Goal: Task Accomplishment & Management: Manage account settings

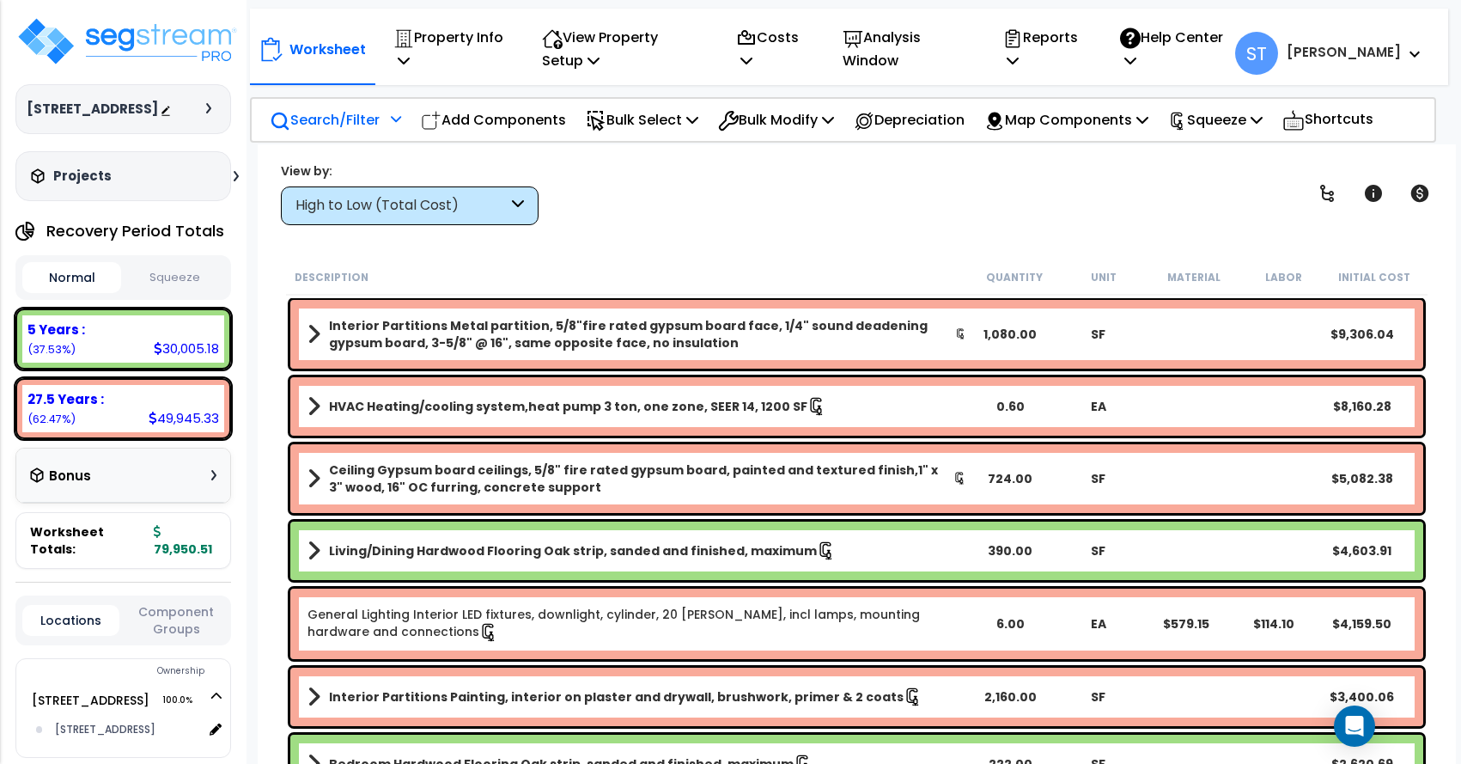
click at [308, 124] on p "Search/Filter" at bounding box center [325, 119] width 110 height 23
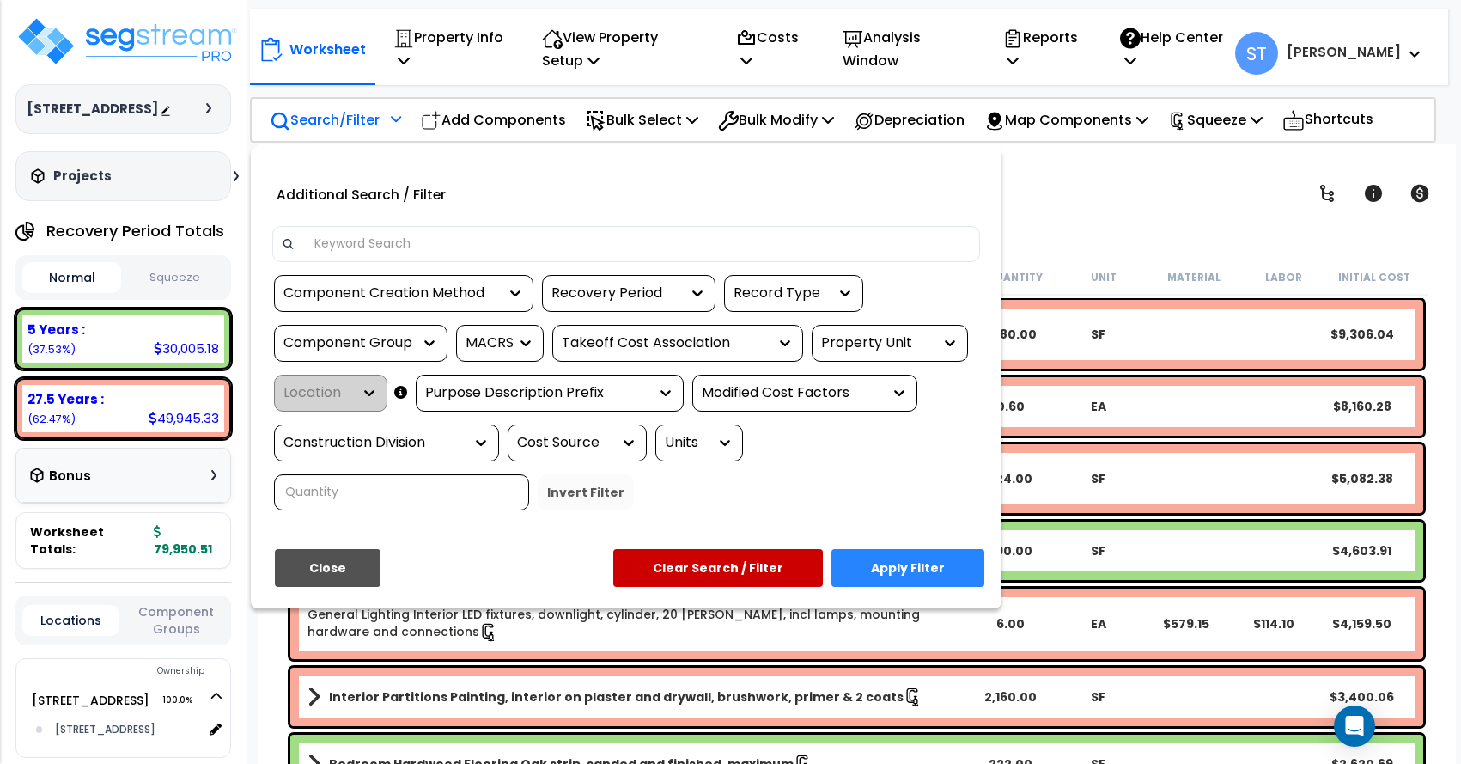
click at [351, 244] on input at bounding box center [638, 244] width 668 height 26
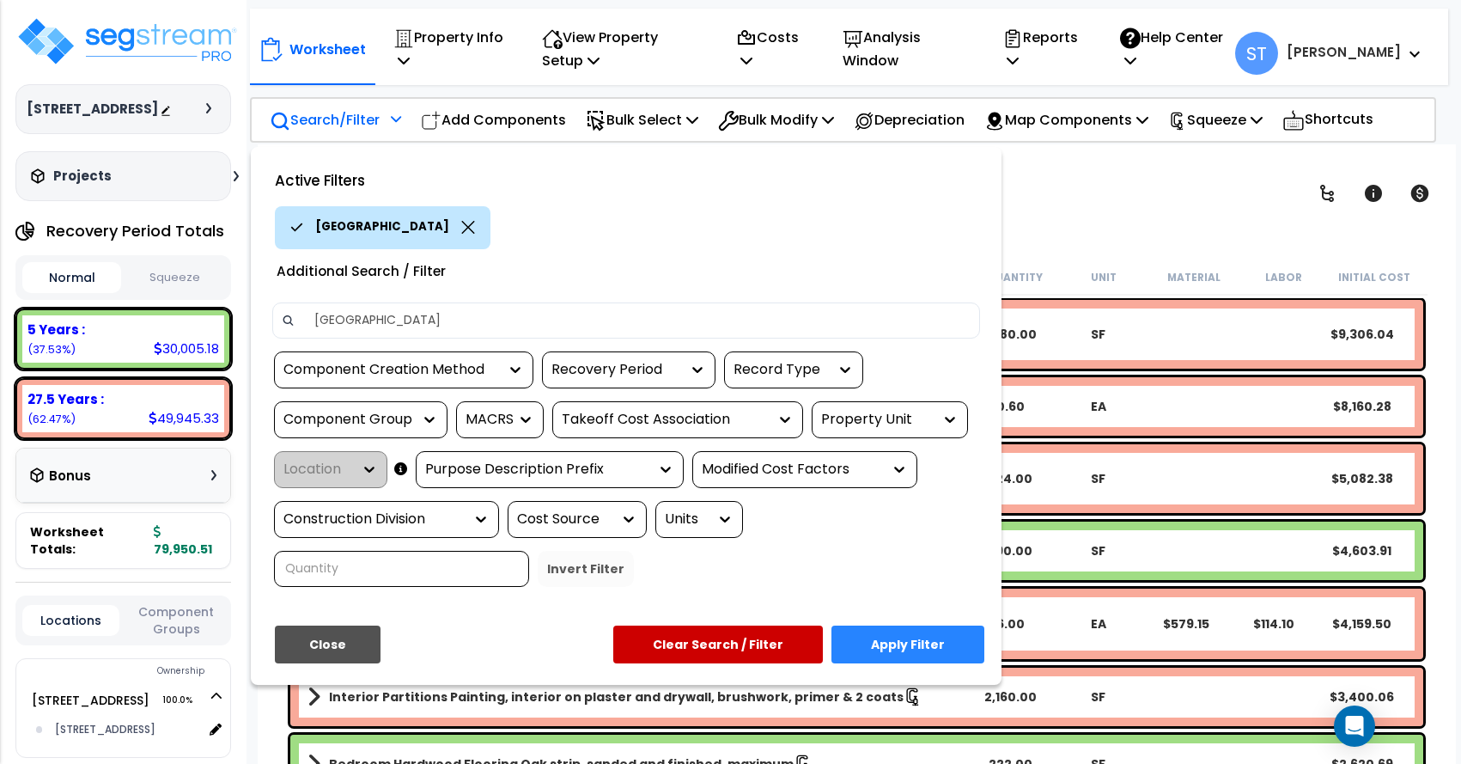
type input "fountain ave"
click at [889, 639] on button "Apply Filter" at bounding box center [908, 644] width 153 height 38
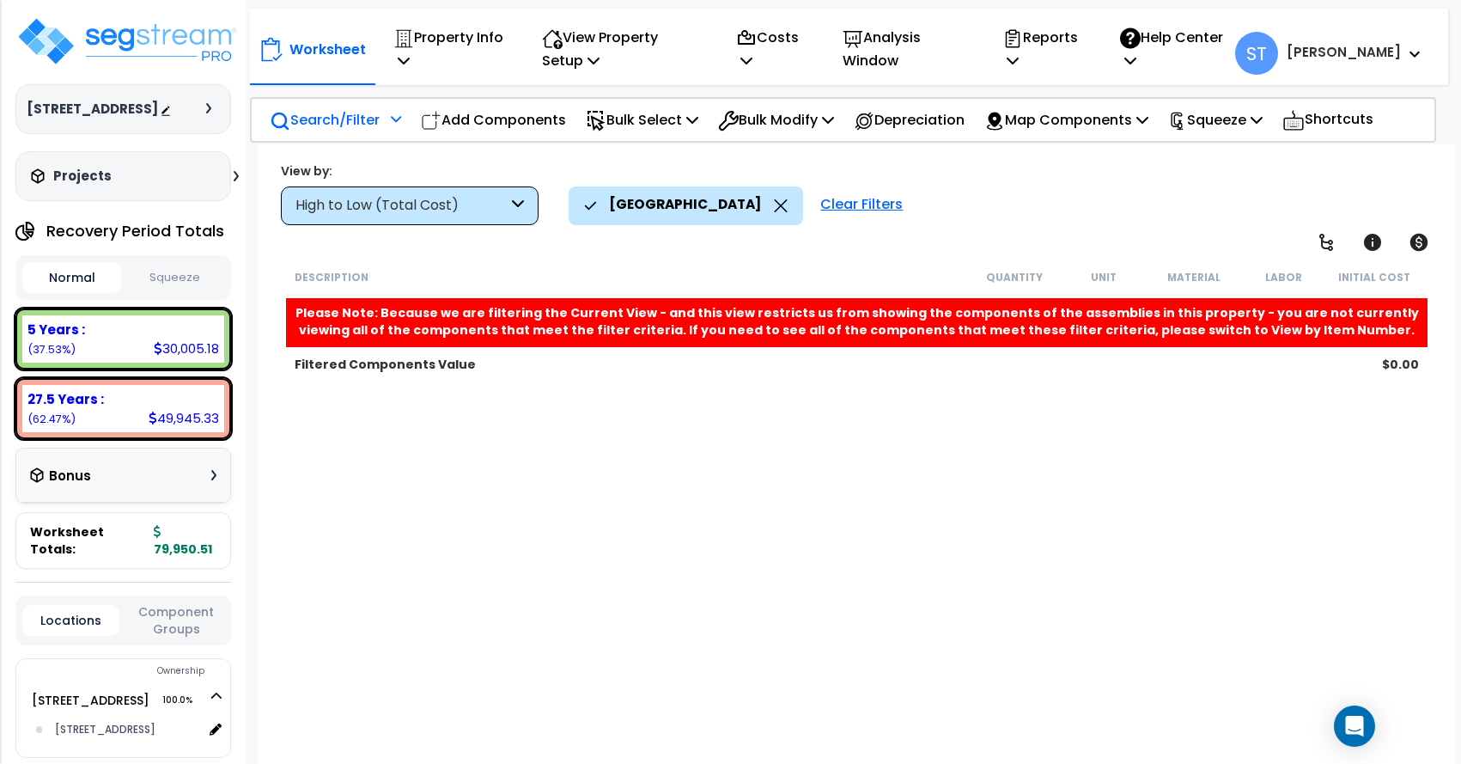
click at [101, 185] on h3 "Projects" at bounding box center [82, 176] width 58 height 17
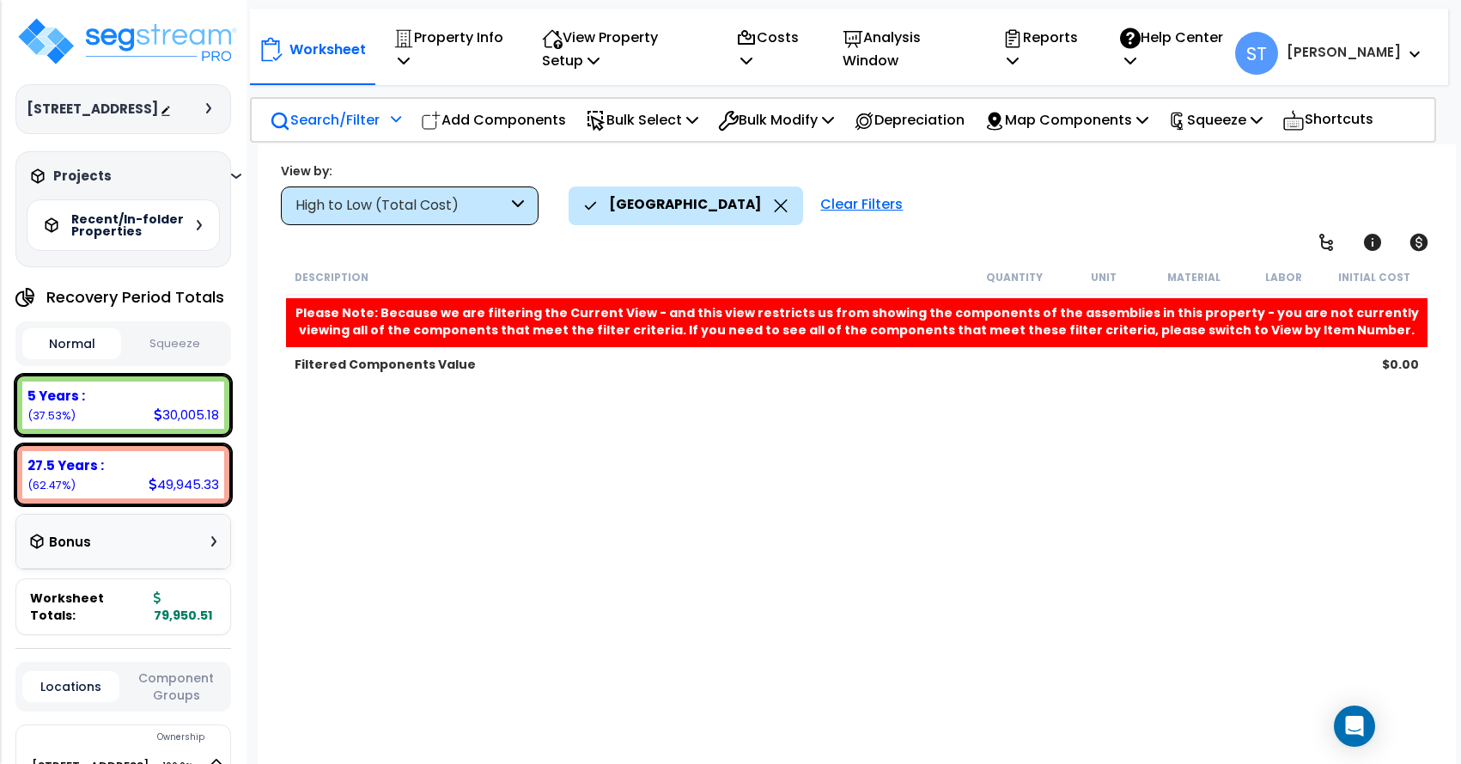
click at [133, 237] on h5 "Recent/In-folder Properties" at bounding box center [131, 225] width 120 height 24
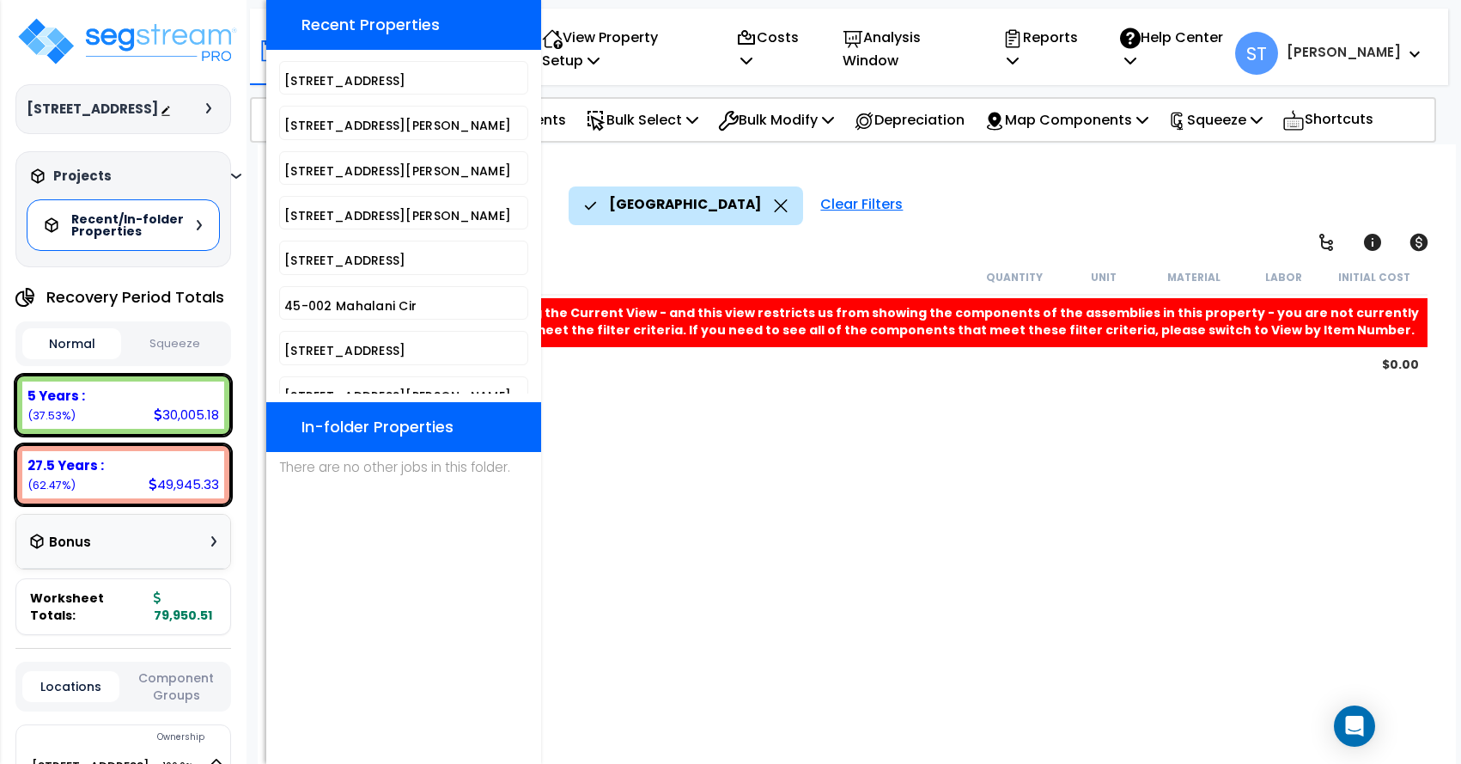
click at [601, 402] on div "Description Quantity Unit Material Labor Initial Cost Please Note: Because we a…" at bounding box center [857, 515] width 1147 height 512
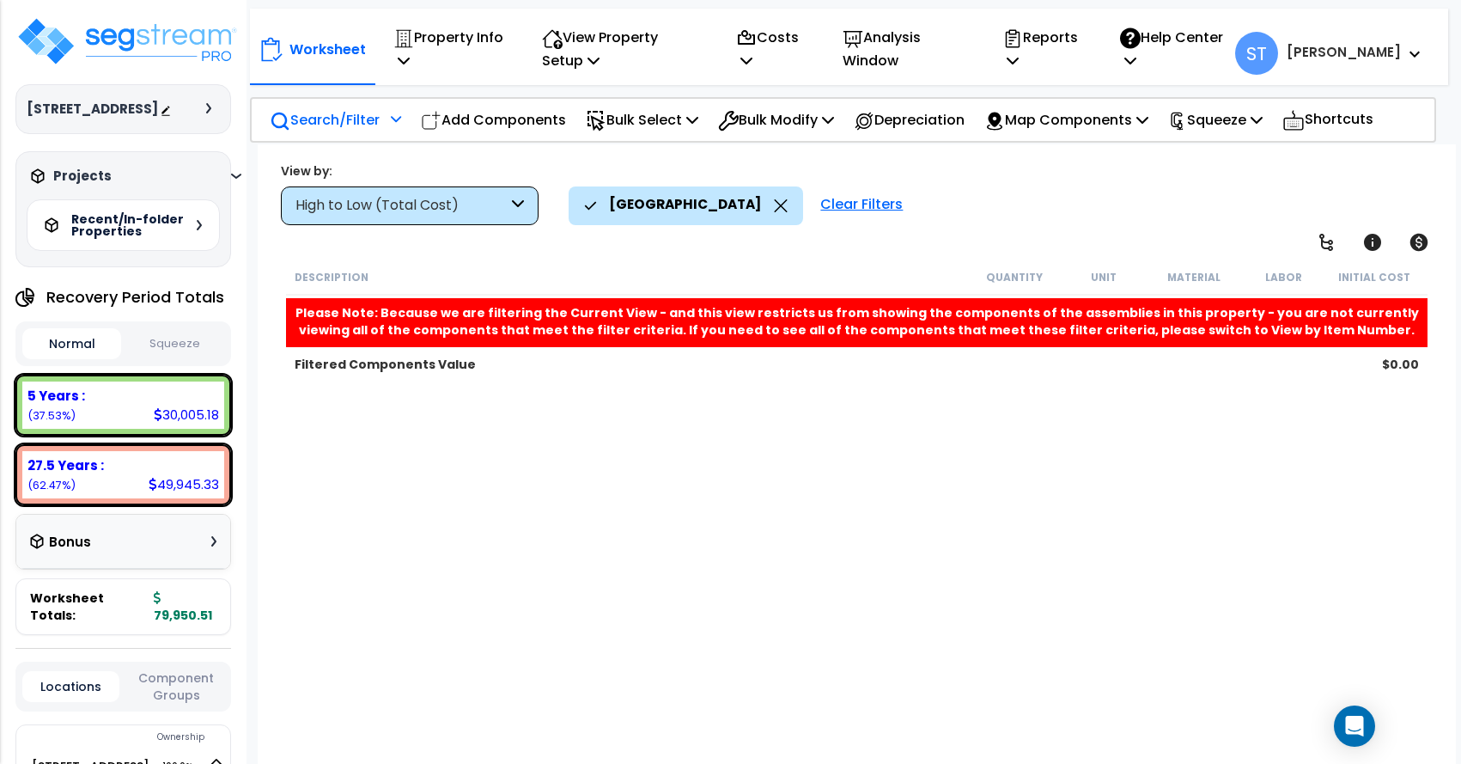
click at [775, 204] on icon at bounding box center [781, 205] width 13 height 13
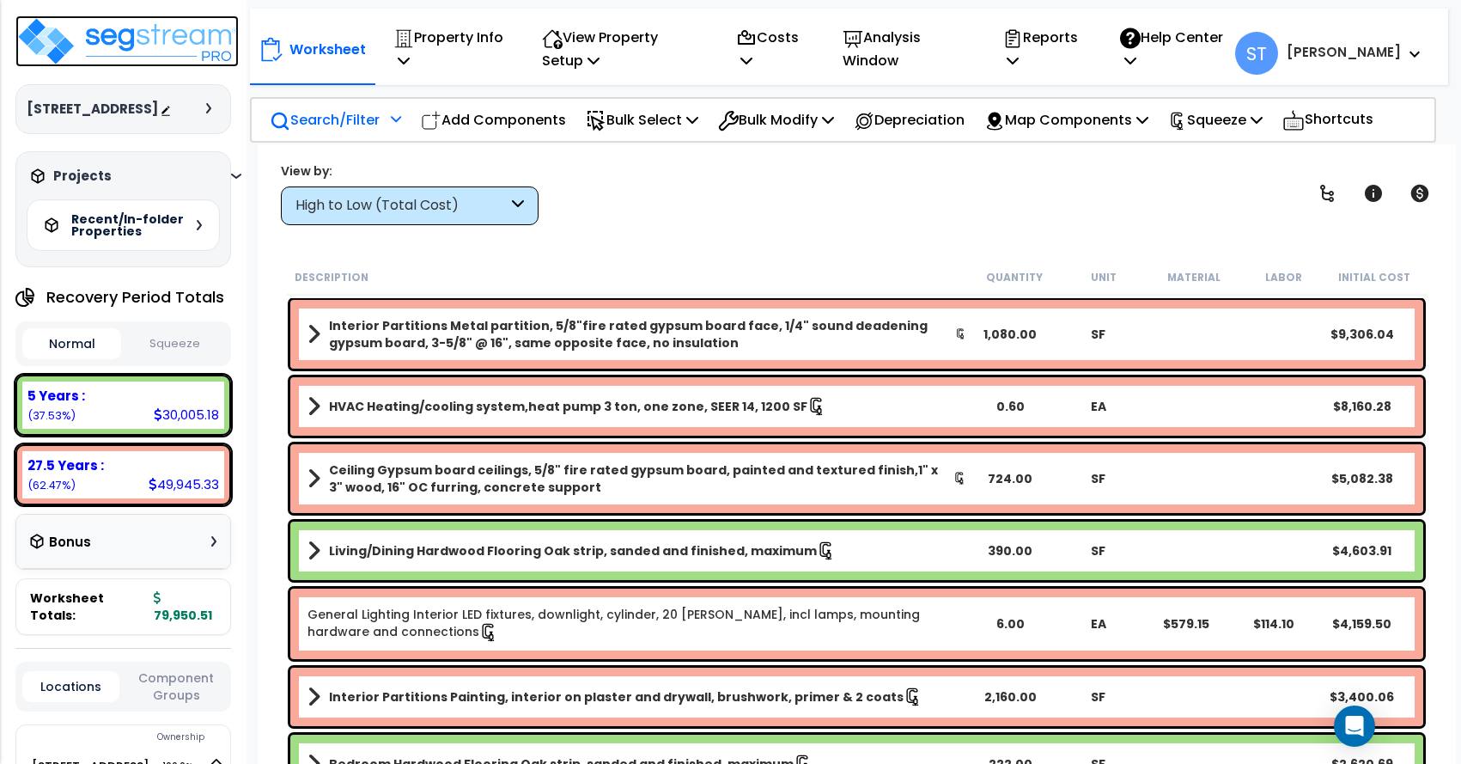
click at [139, 33] on img at bounding box center [126, 41] width 223 height 52
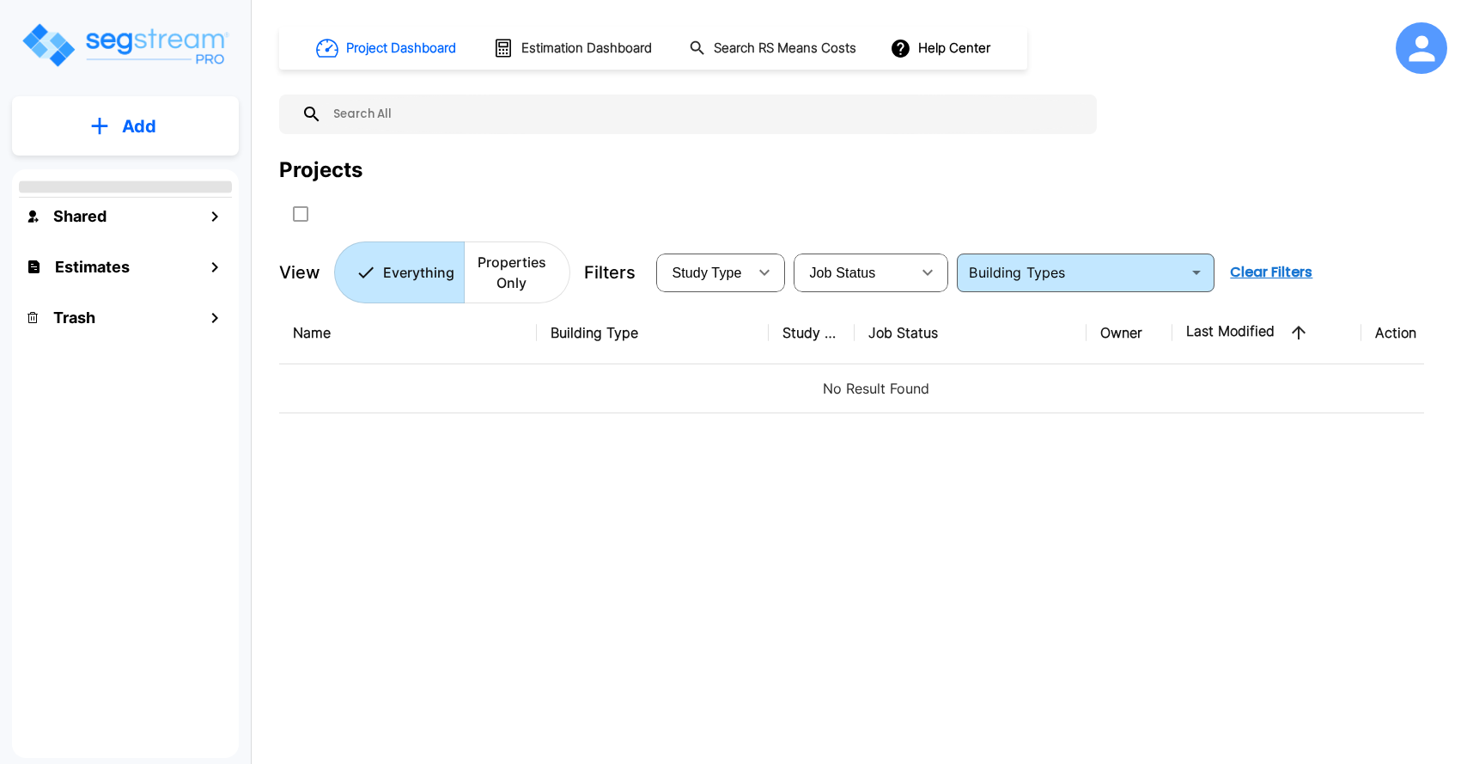
type input "Residential Condominium (Interior Only)"
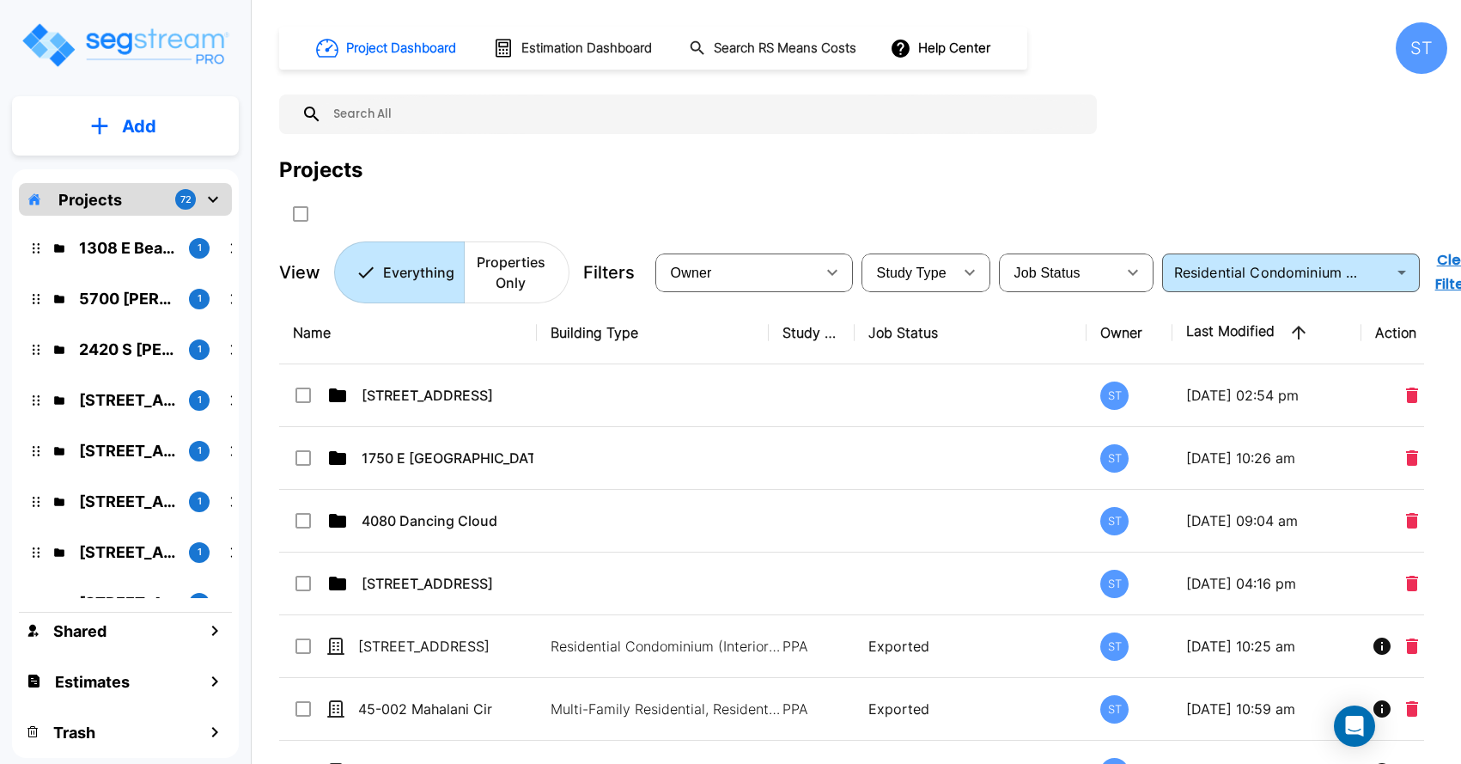
click at [441, 113] on input "text" at bounding box center [705, 115] width 766 height 40
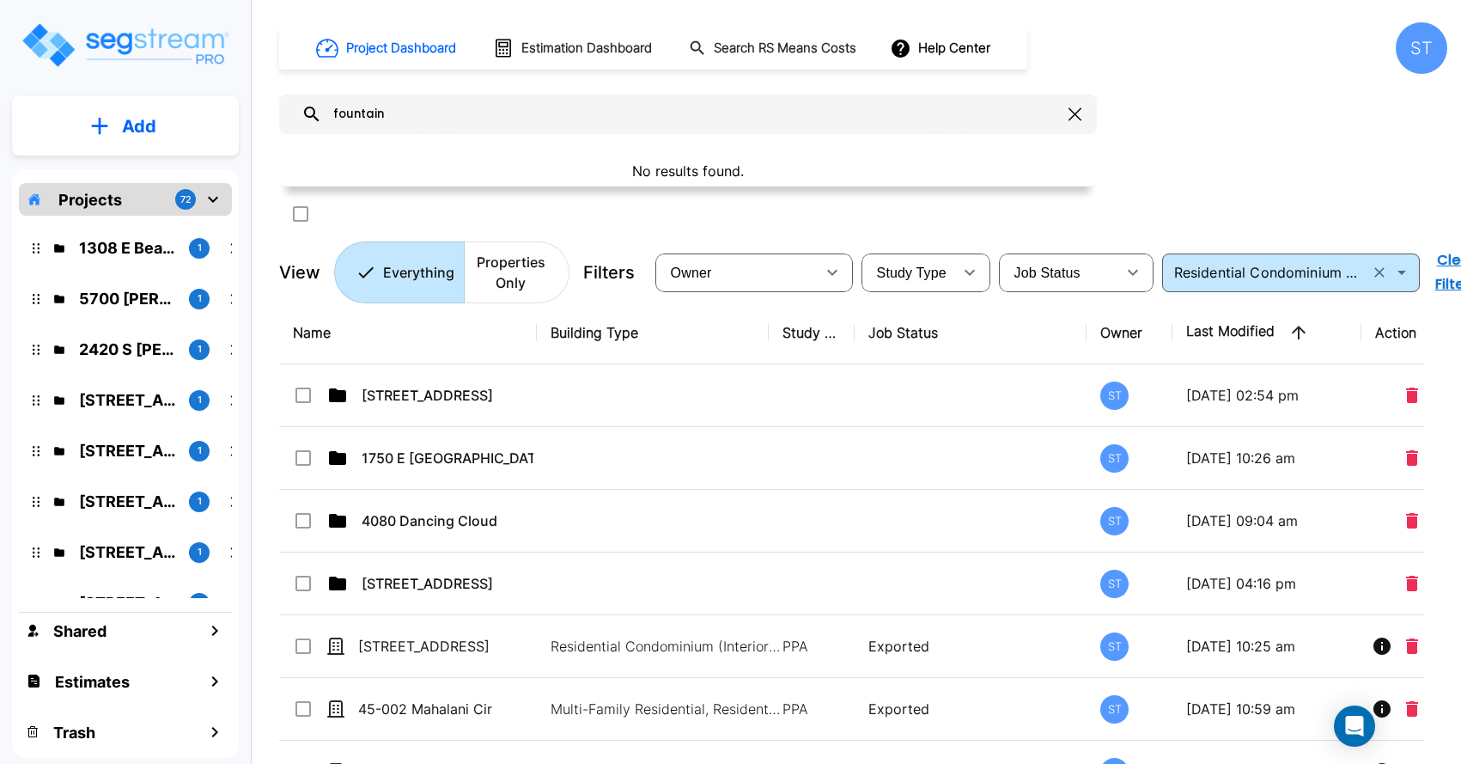
click at [1400, 271] on icon "Open" at bounding box center [1402, 273] width 9 height 4
type input "fountain"
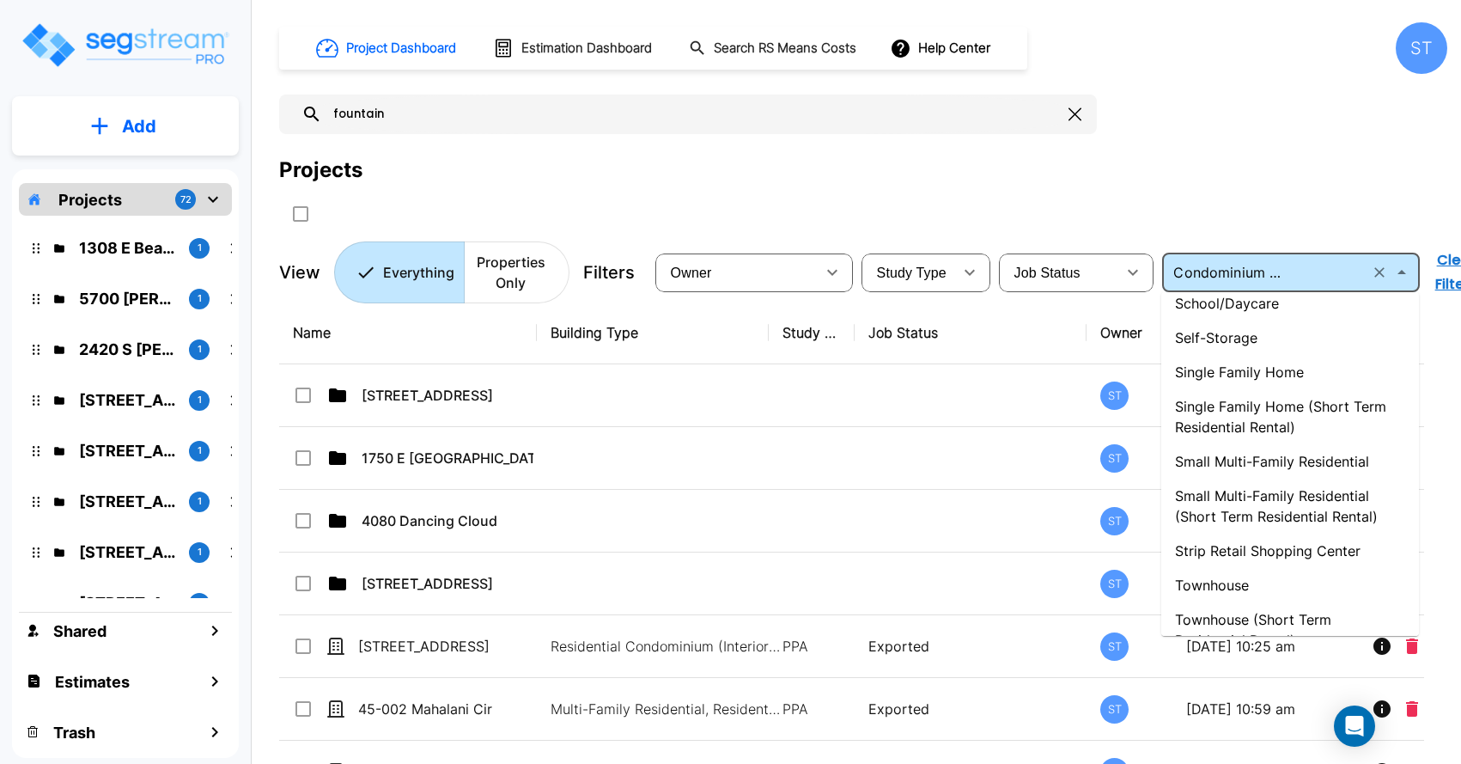
scroll to position [1760, 0]
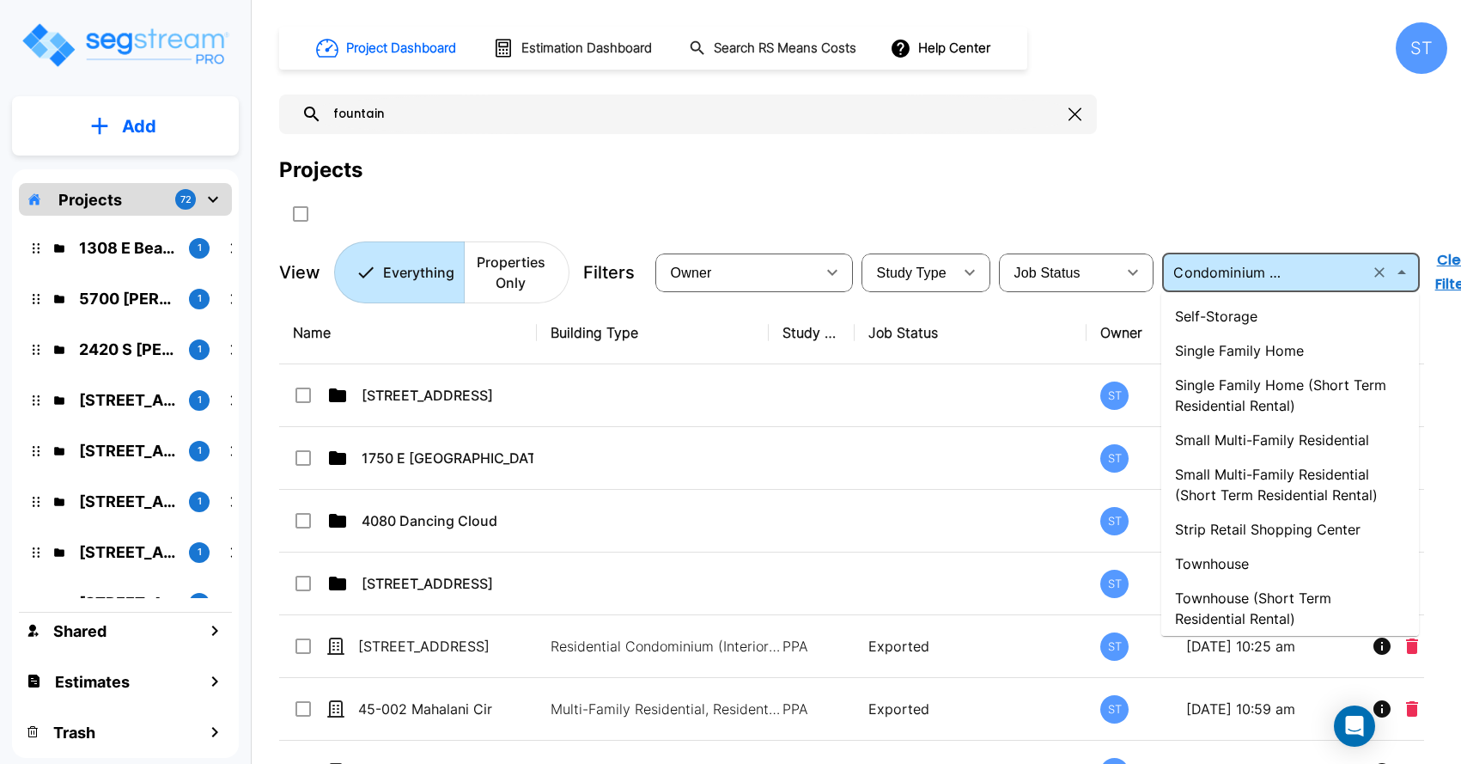
click at [1249, 345] on li "Single Family Home" at bounding box center [1291, 350] width 258 height 34
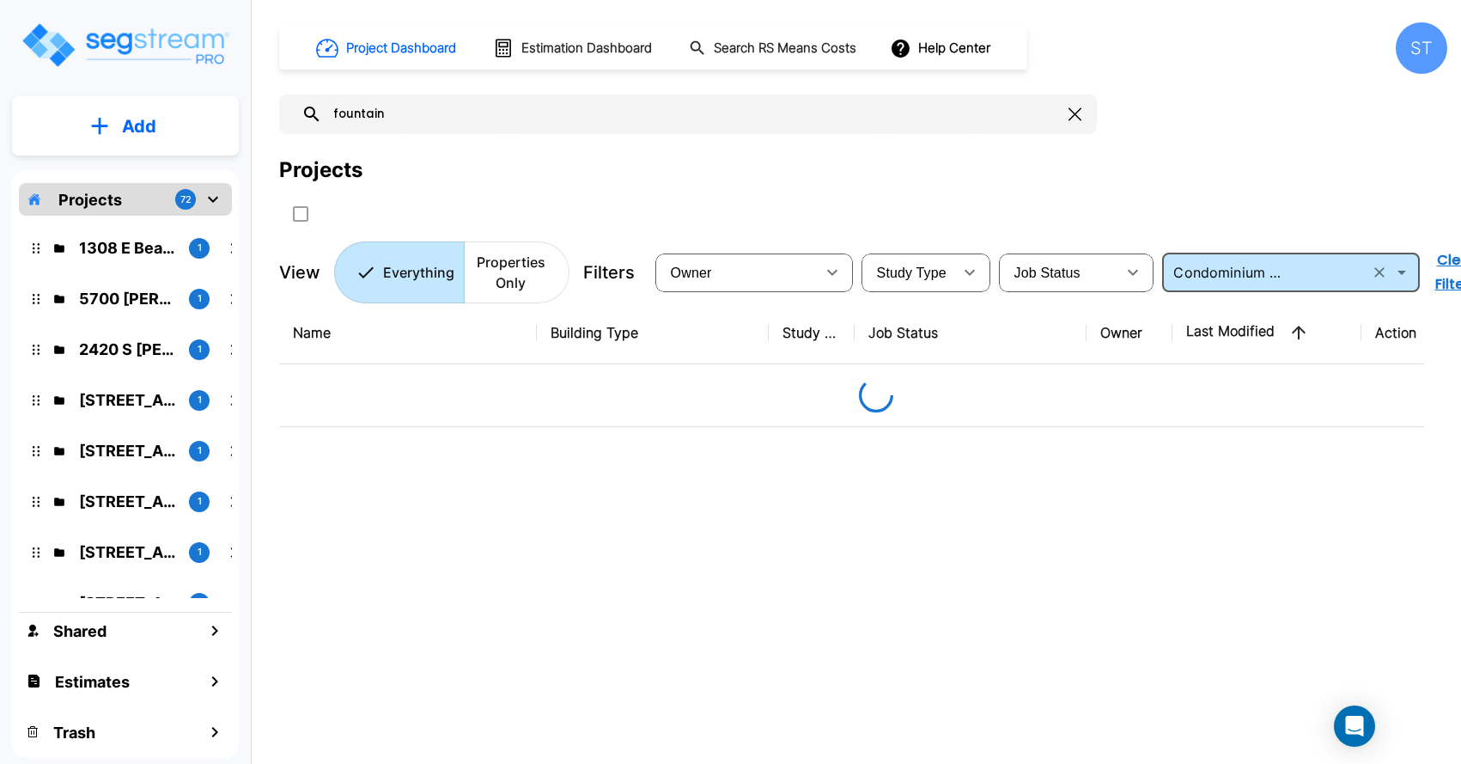
type input "Single Family Home"
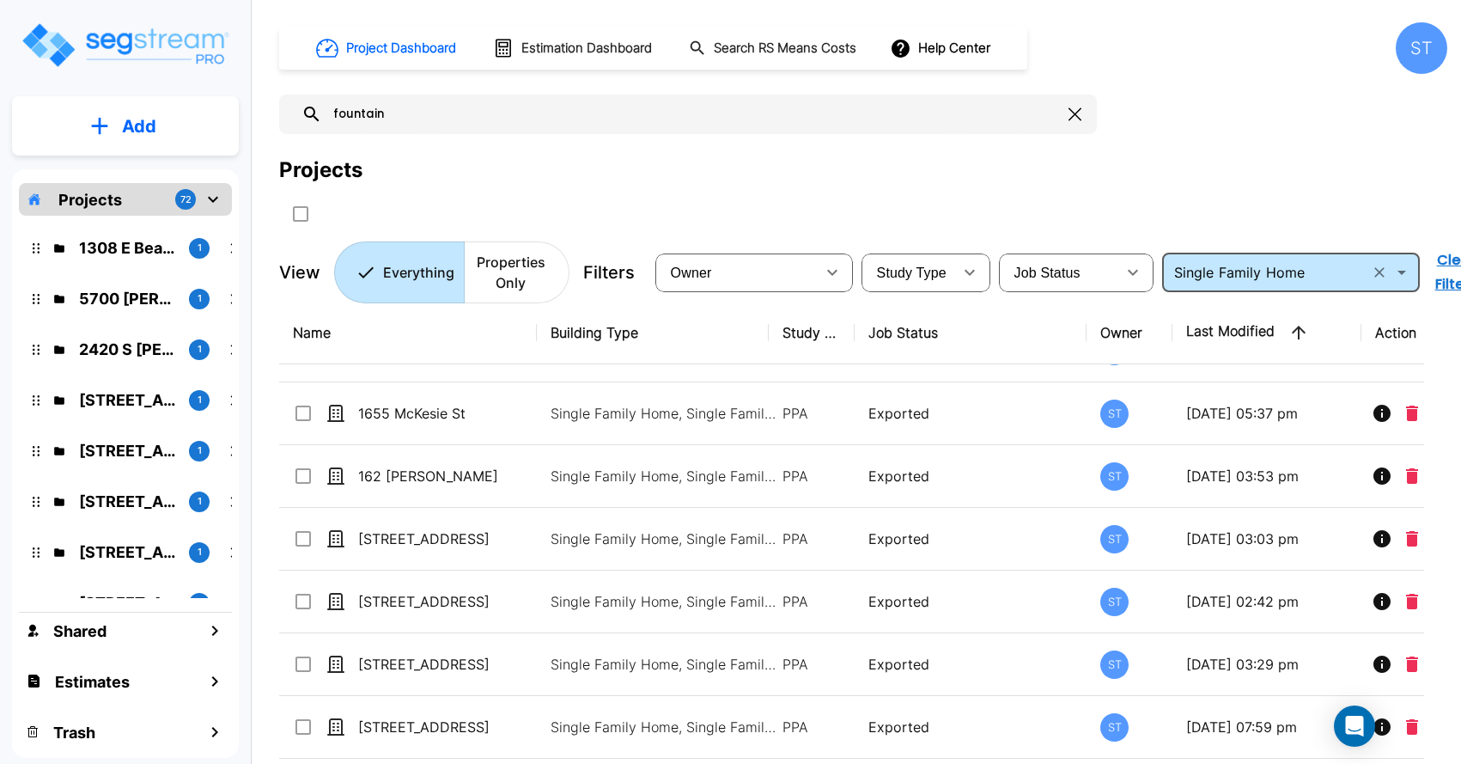
scroll to position [4897, 0]
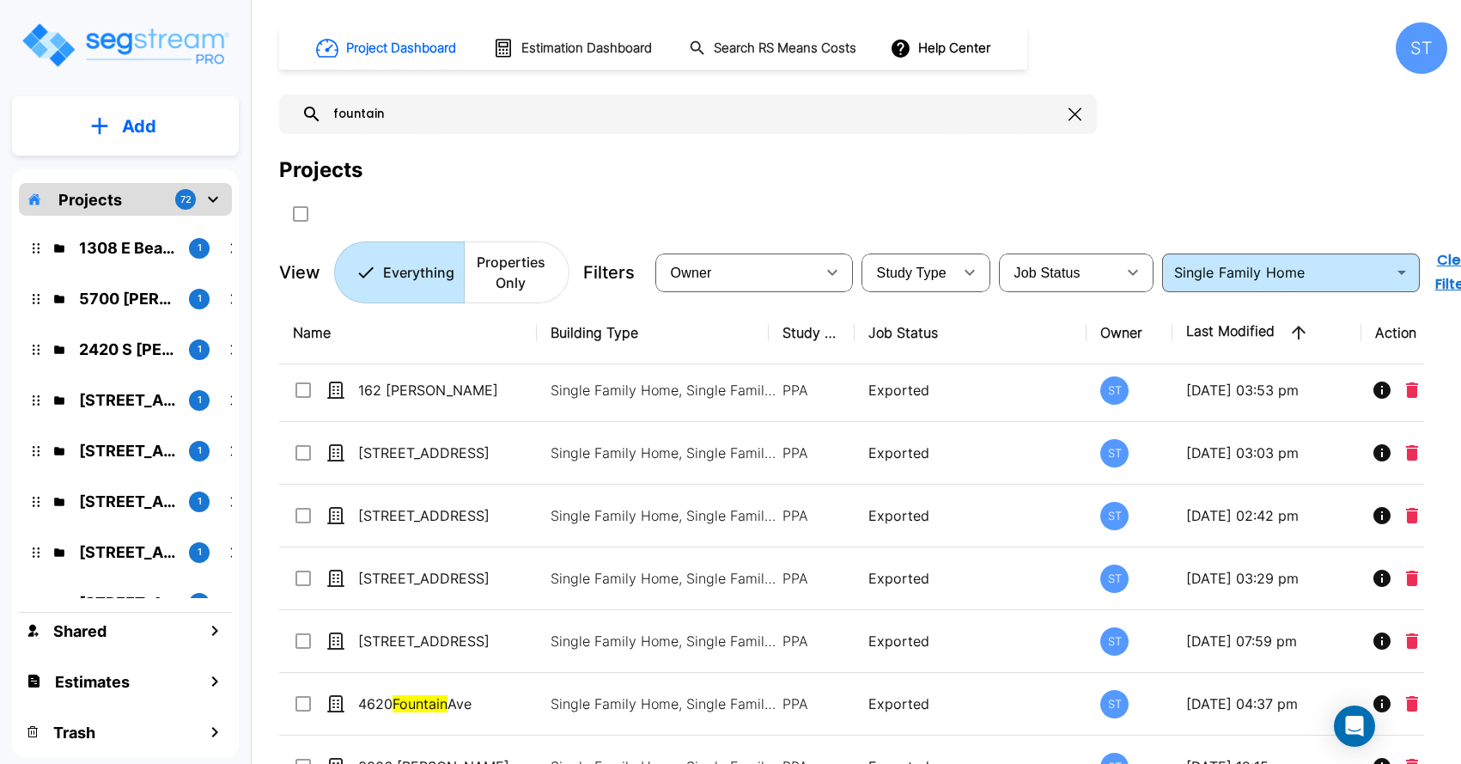
click at [310, 113] on icon at bounding box center [312, 114] width 21 height 21
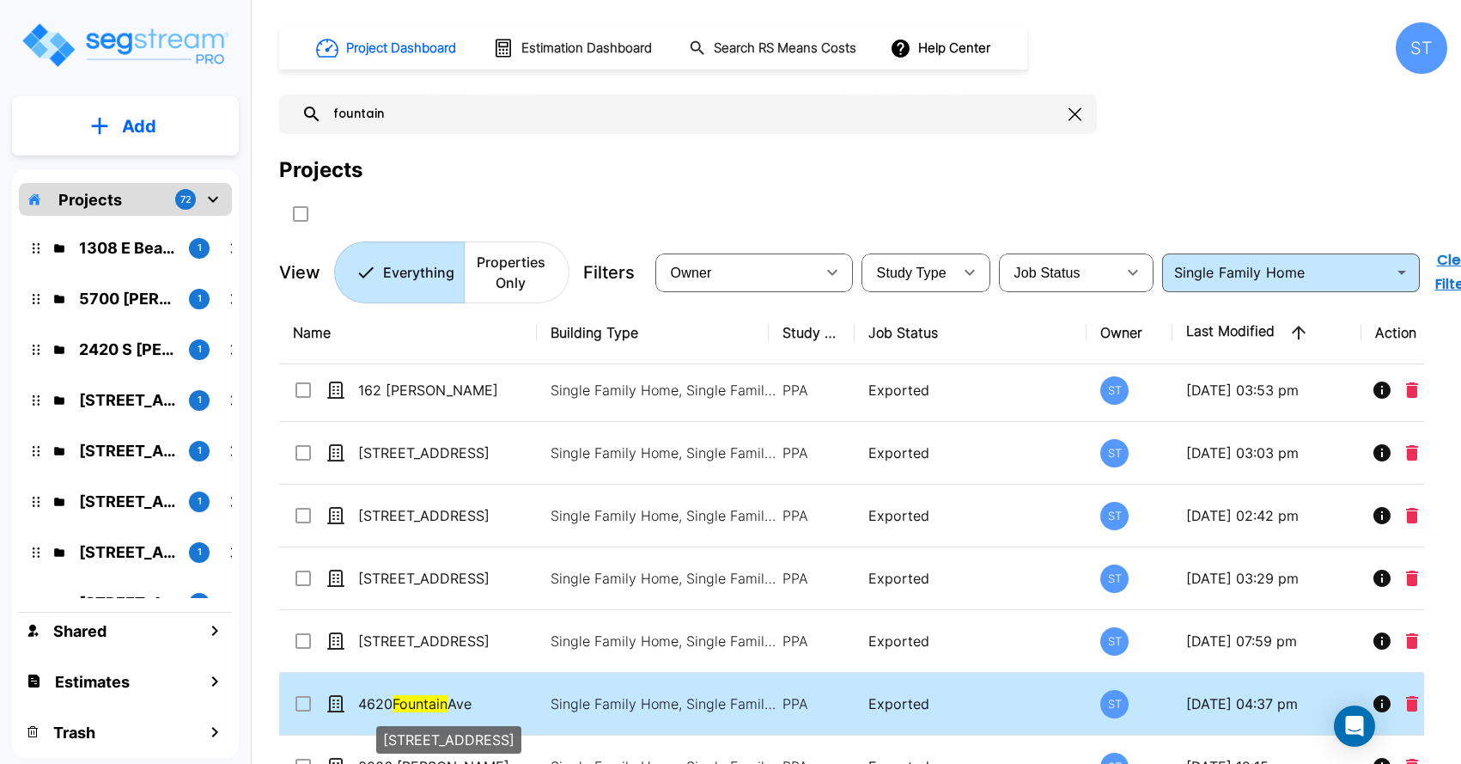
click at [405, 702] on span "Fountain" at bounding box center [420, 703] width 55 height 17
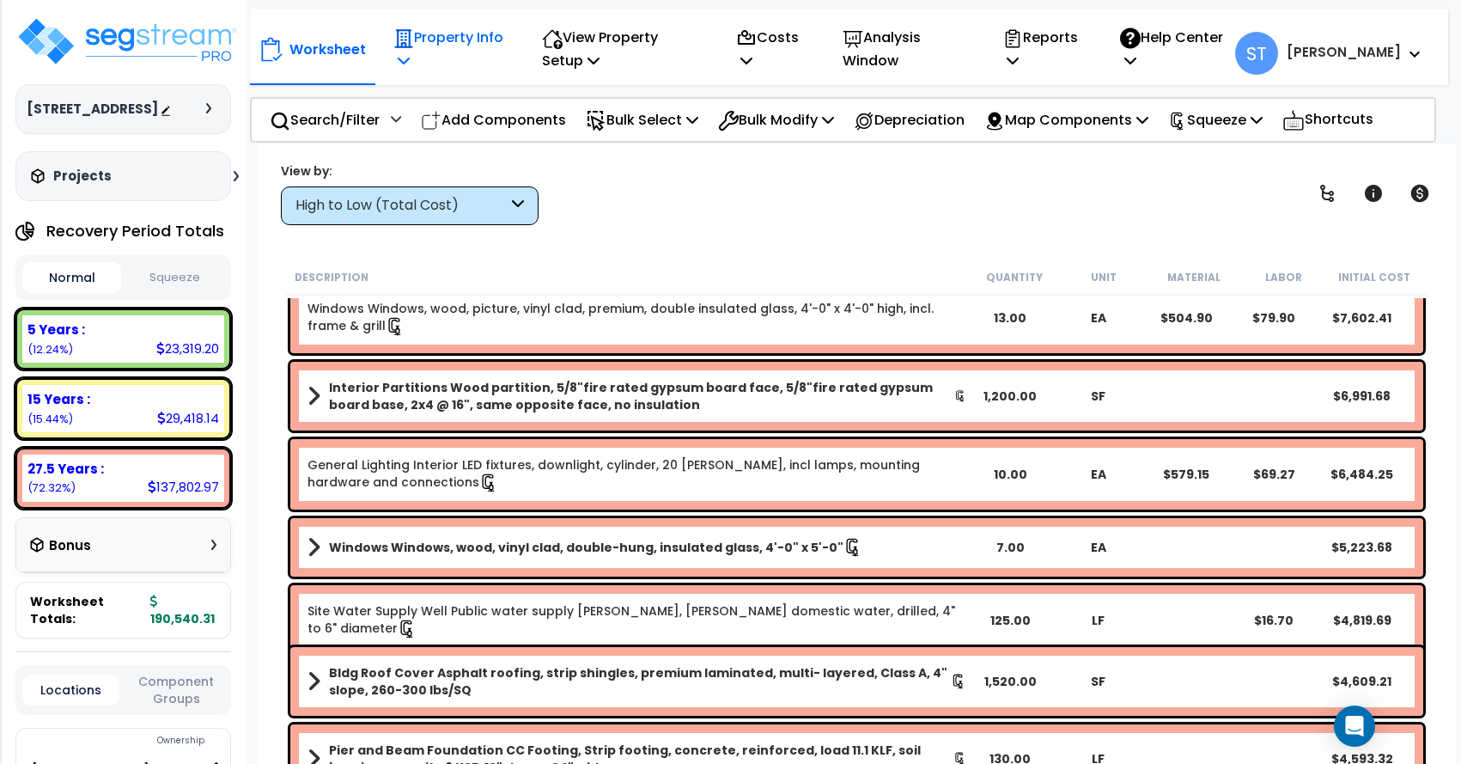
click at [444, 40] on p "Property Info" at bounding box center [449, 49] width 112 height 46
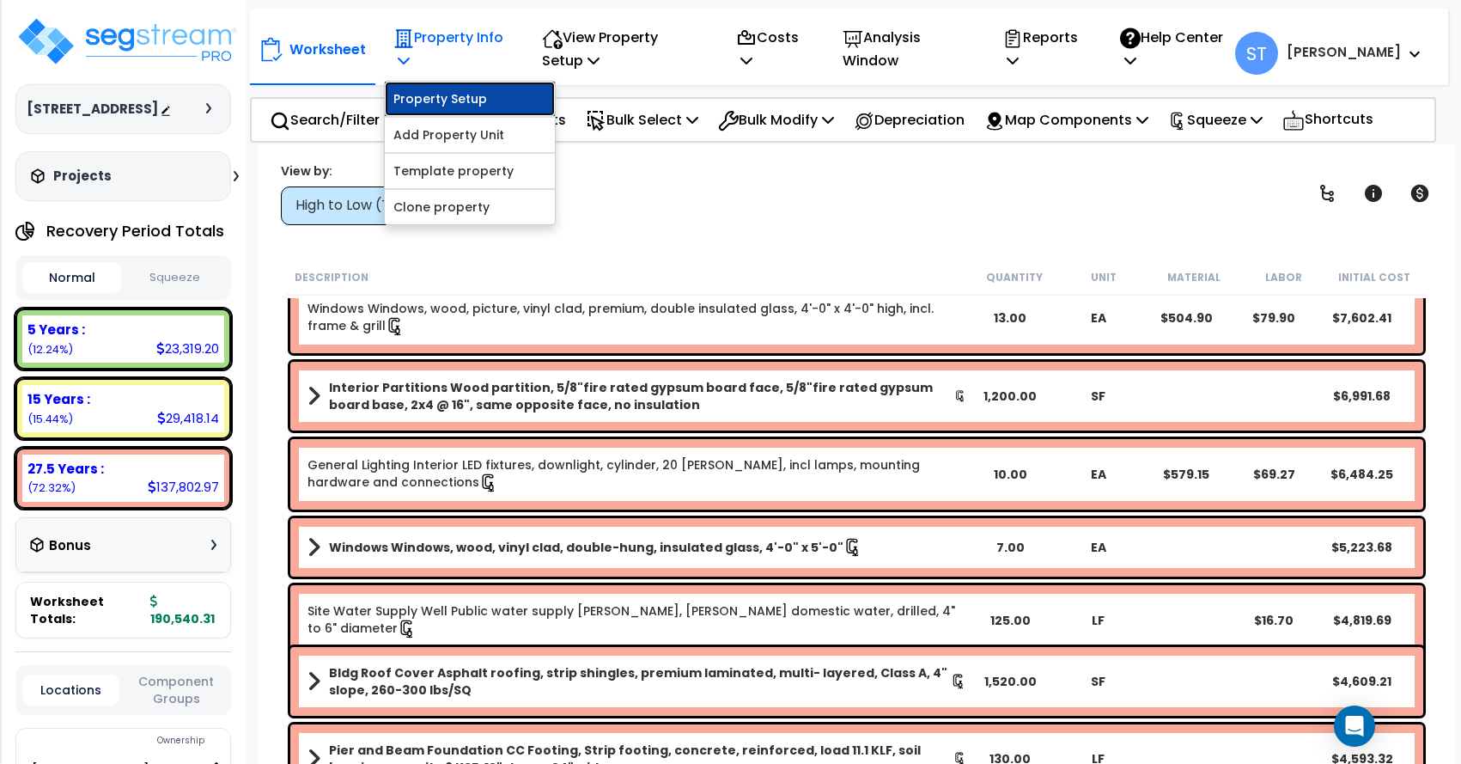
click at [446, 99] on link "Property Setup" at bounding box center [470, 99] width 170 height 34
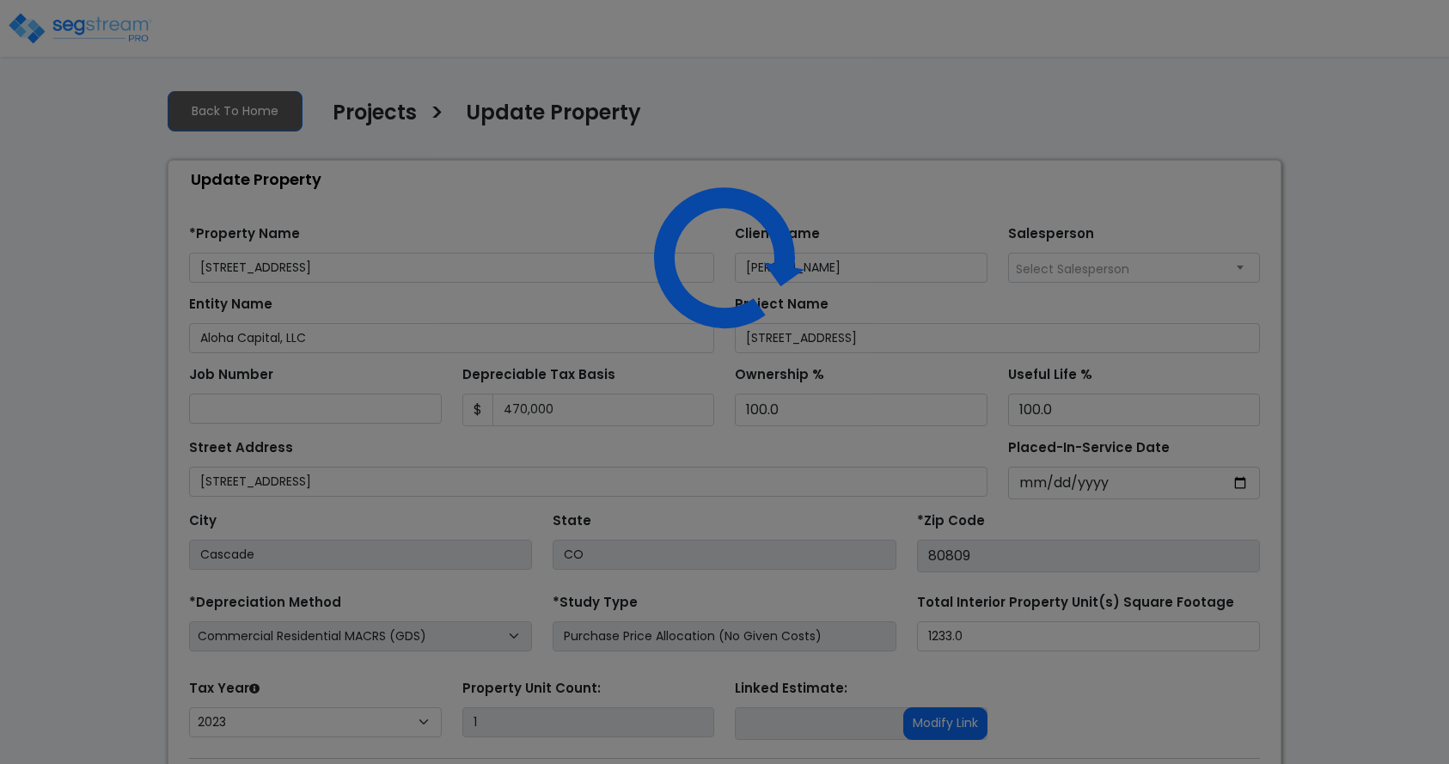
select select "2023"
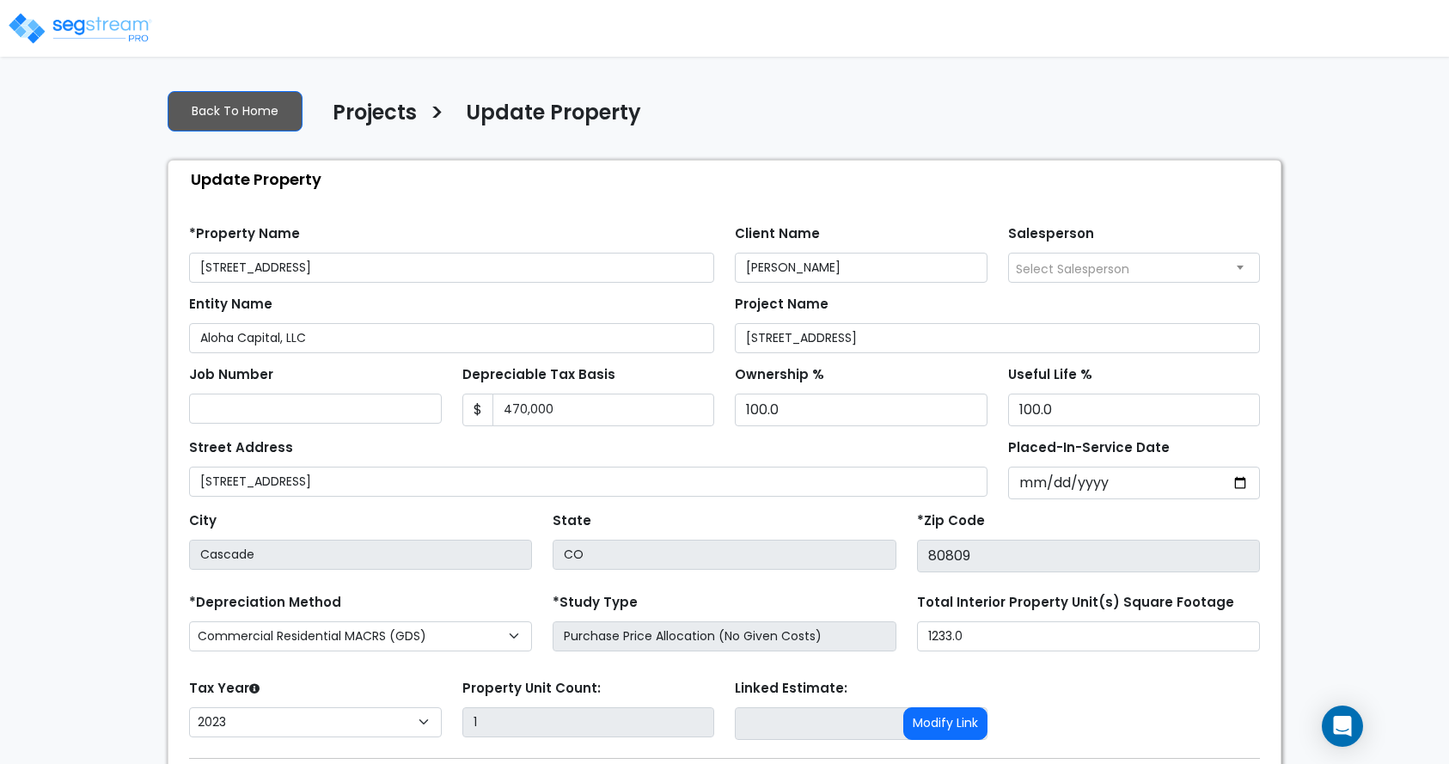
click at [15, 290] on div "We are Building your Property. So please grab a coffee and let us do the heavy …" at bounding box center [724, 478] width 1449 height 804
drag, startPoint x: 553, startPoint y: 405, endPoint x: 457, endPoint y: 393, distance: 97.0
click at [485, 407] on div "$ 470,000" at bounding box center [588, 409] width 253 height 33
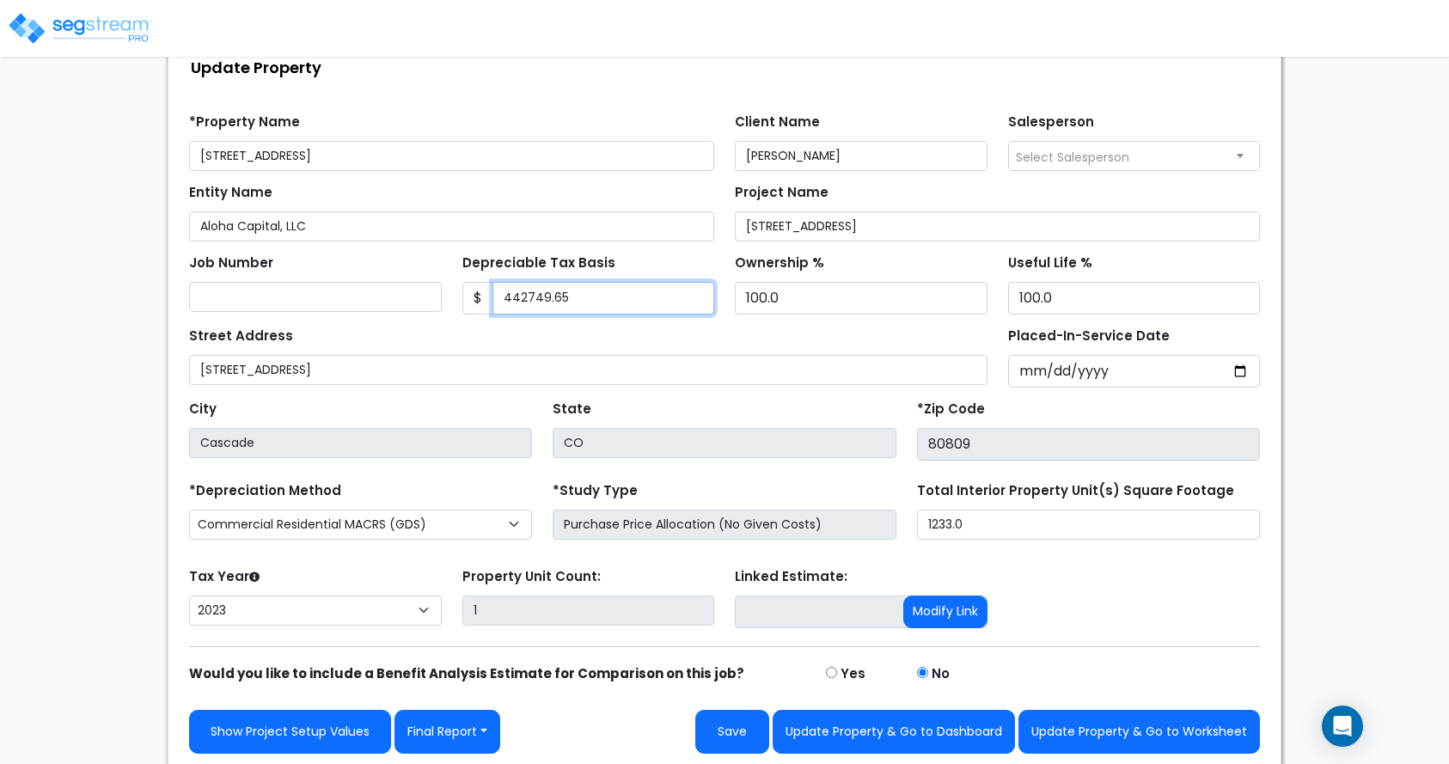
scroll to position [116, 0]
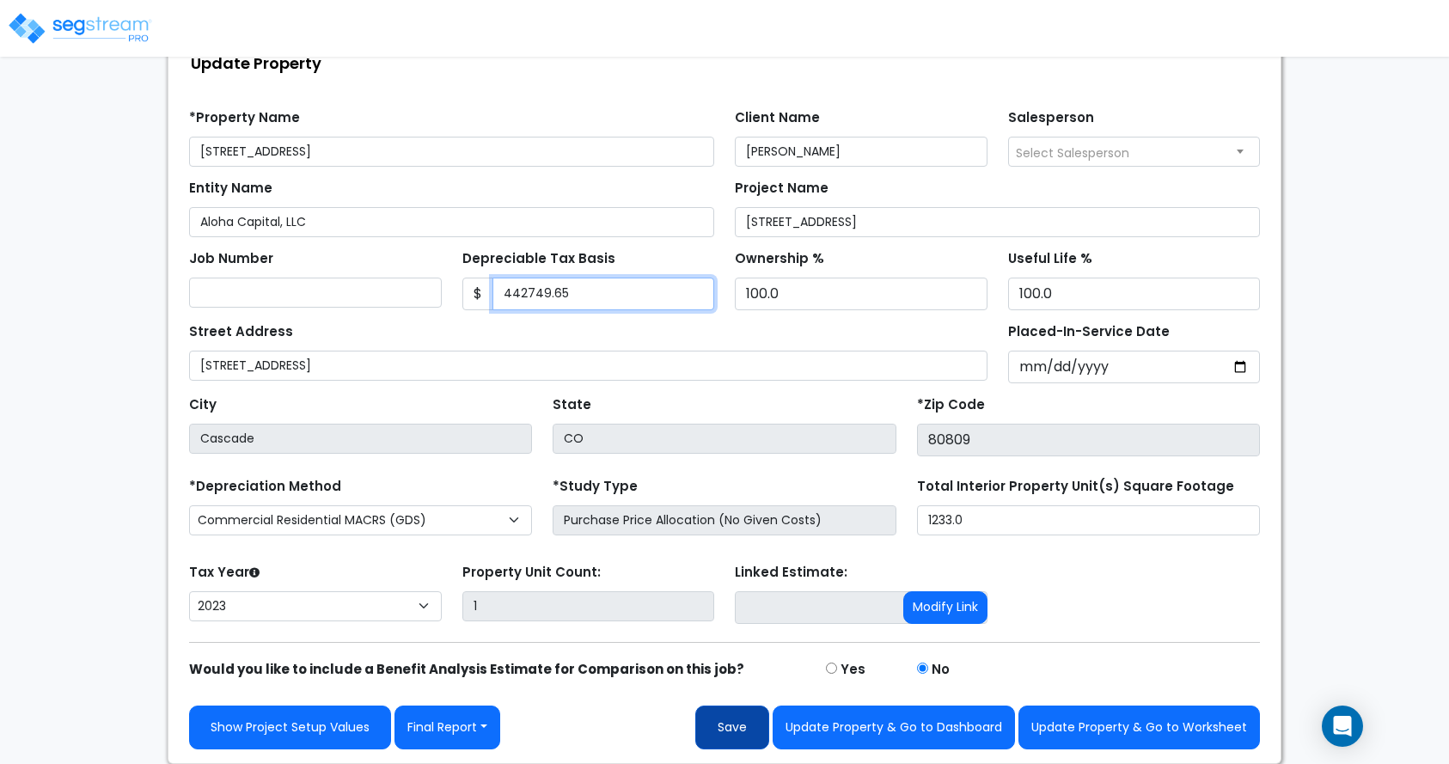
type input "442749.65"
click at [745, 729] on button "Save" at bounding box center [732, 727] width 74 height 44
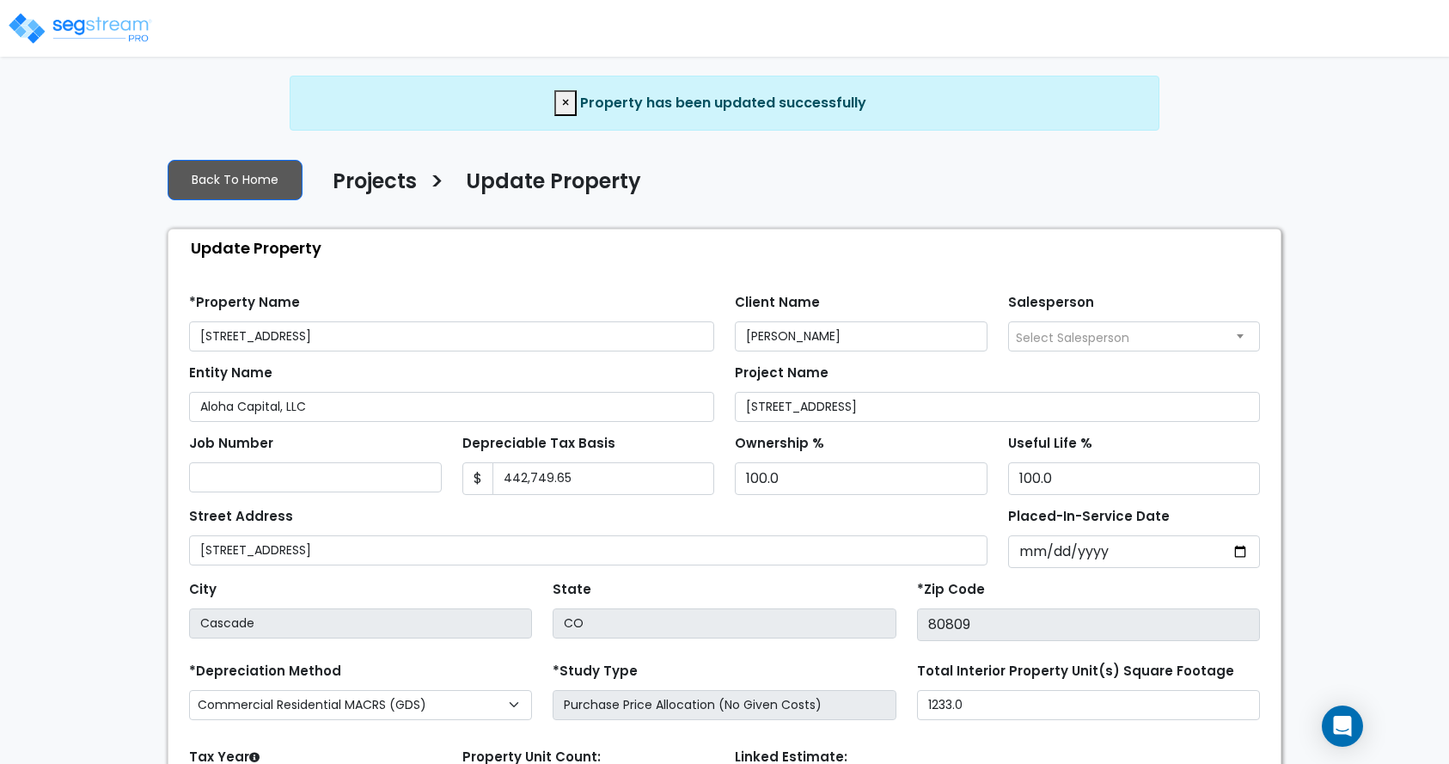
select select "2023"
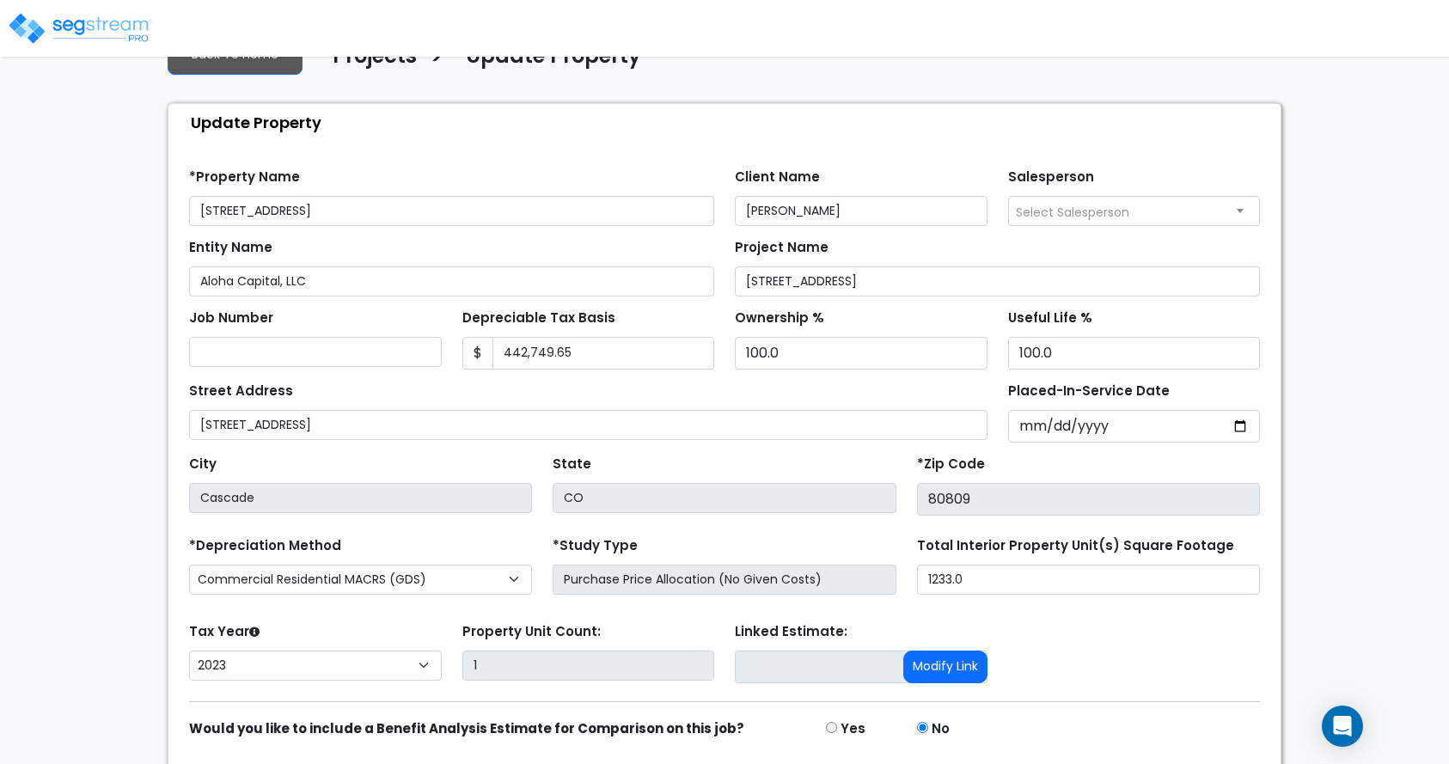
scroll to position [116, 0]
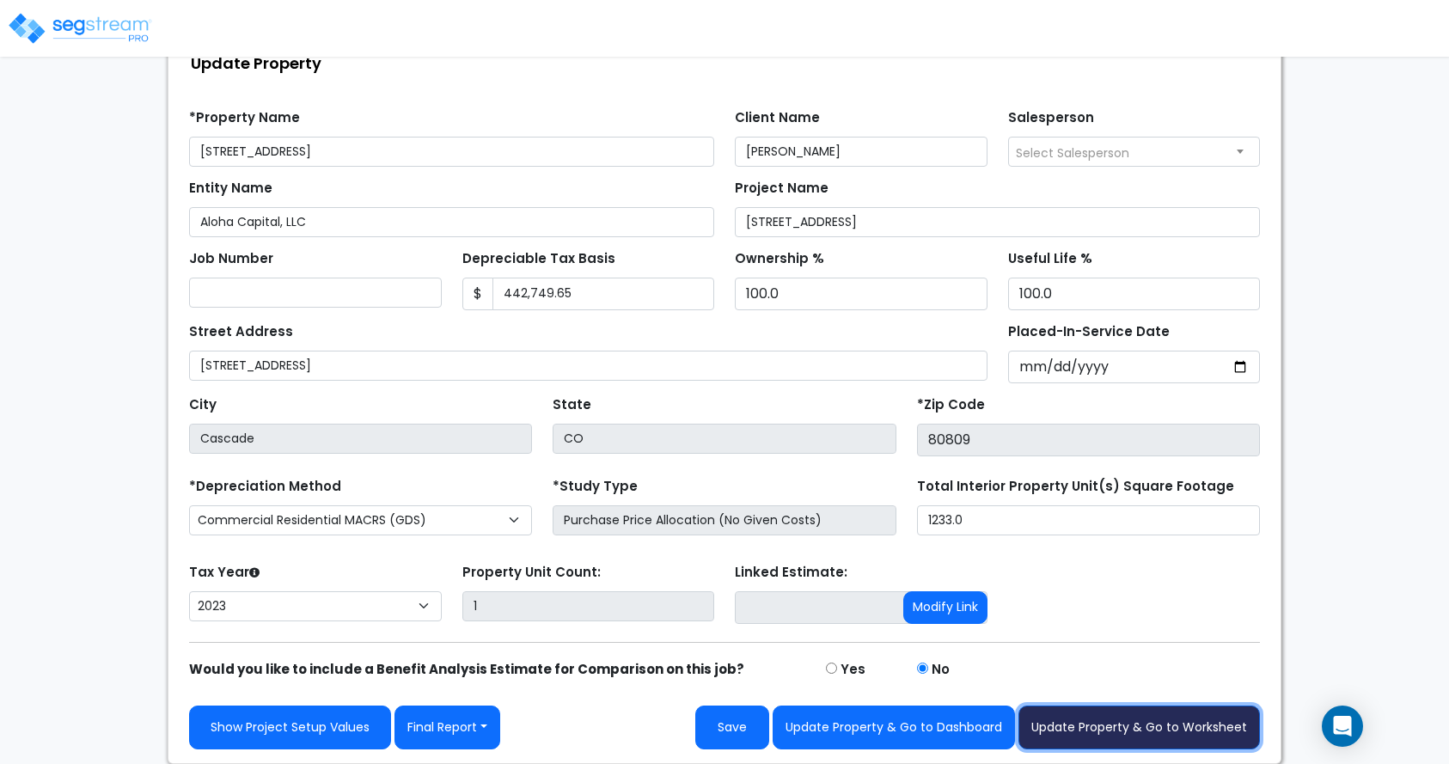
click at [1064, 725] on button "Update Property & Go to Worksheet" at bounding box center [1138, 727] width 241 height 44
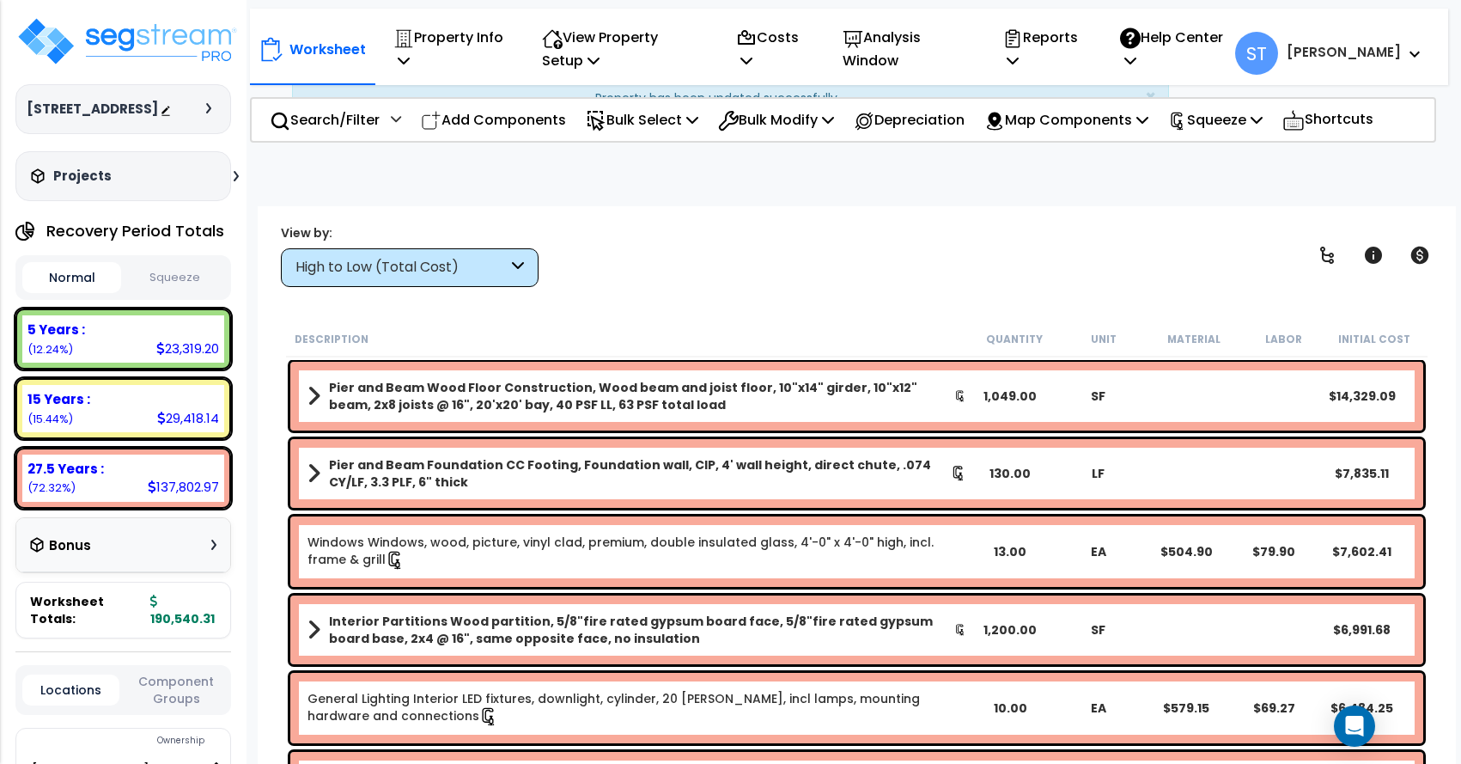
click at [175, 278] on button "Squeeze" at bounding box center [174, 278] width 99 height 30
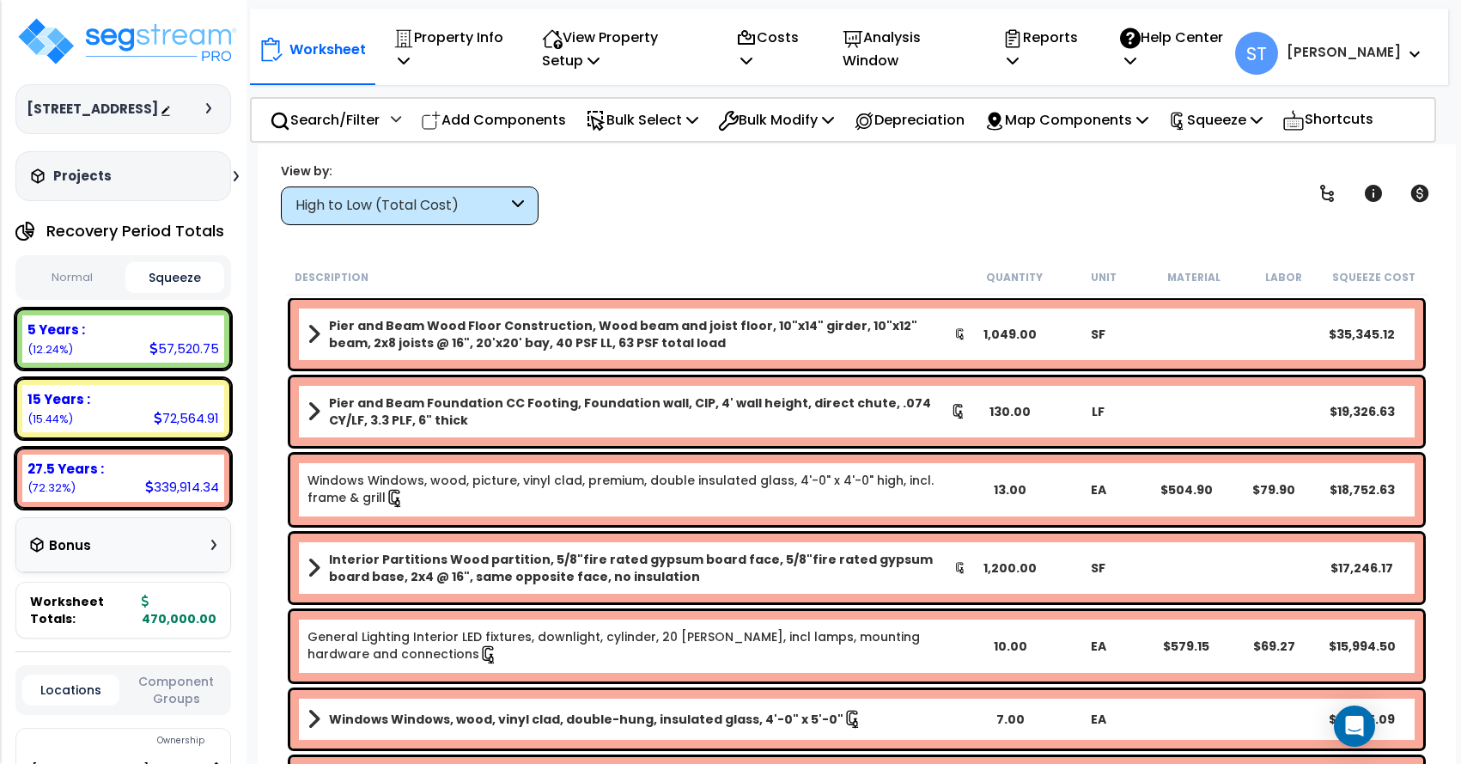
click at [71, 274] on button "Normal" at bounding box center [71, 278] width 99 height 30
click at [1241, 123] on p "Squeeze" at bounding box center [1215, 119] width 95 height 23
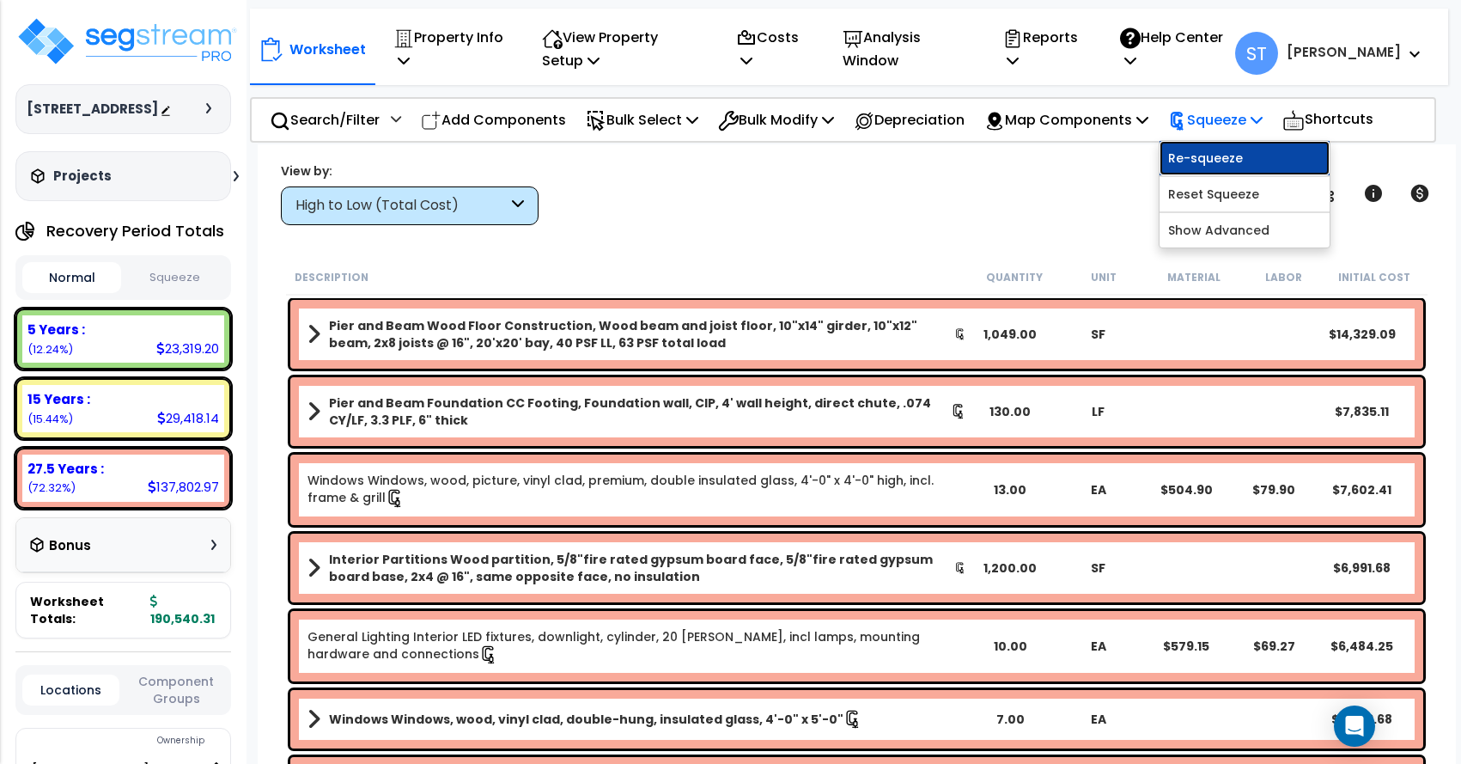
click at [1238, 152] on link "Re-squeeze" at bounding box center [1245, 158] width 170 height 34
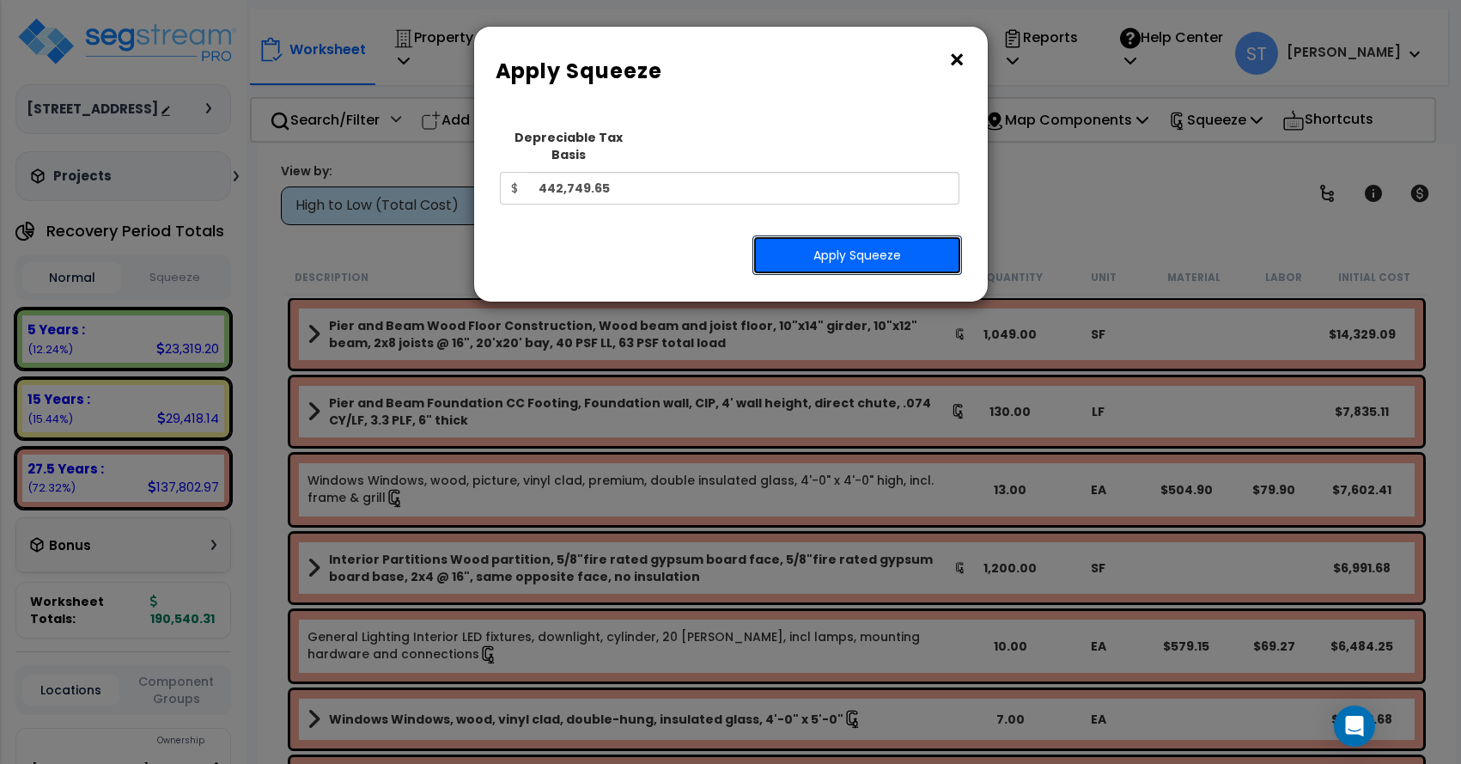
click at [860, 240] on button "Apply Squeeze" at bounding box center [858, 255] width 210 height 40
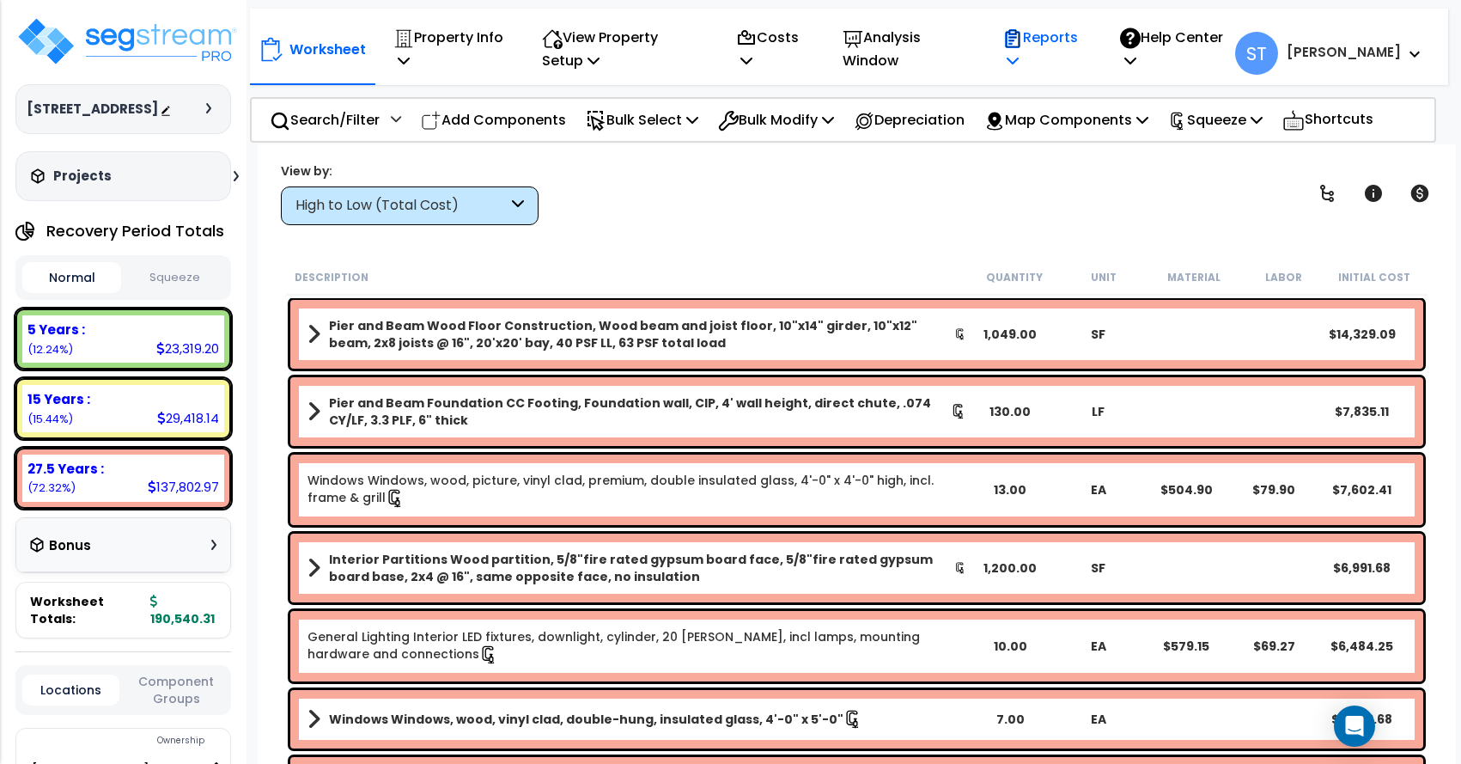
click at [1083, 41] on p "Reports" at bounding box center [1043, 49] width 81 height 46
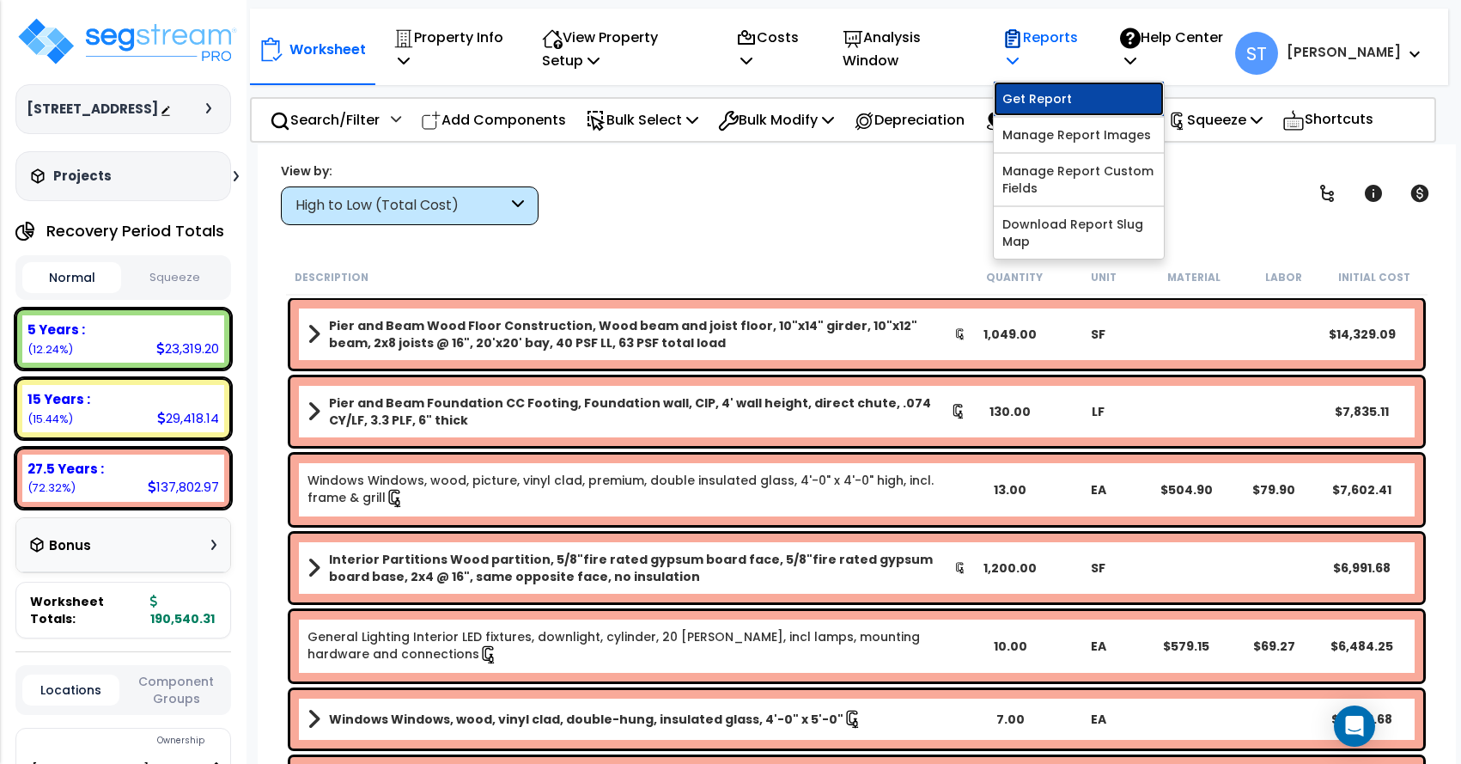
click at [1086, 97] on link "Get Report" at bounding box center [1079, 99] width 170 height 34
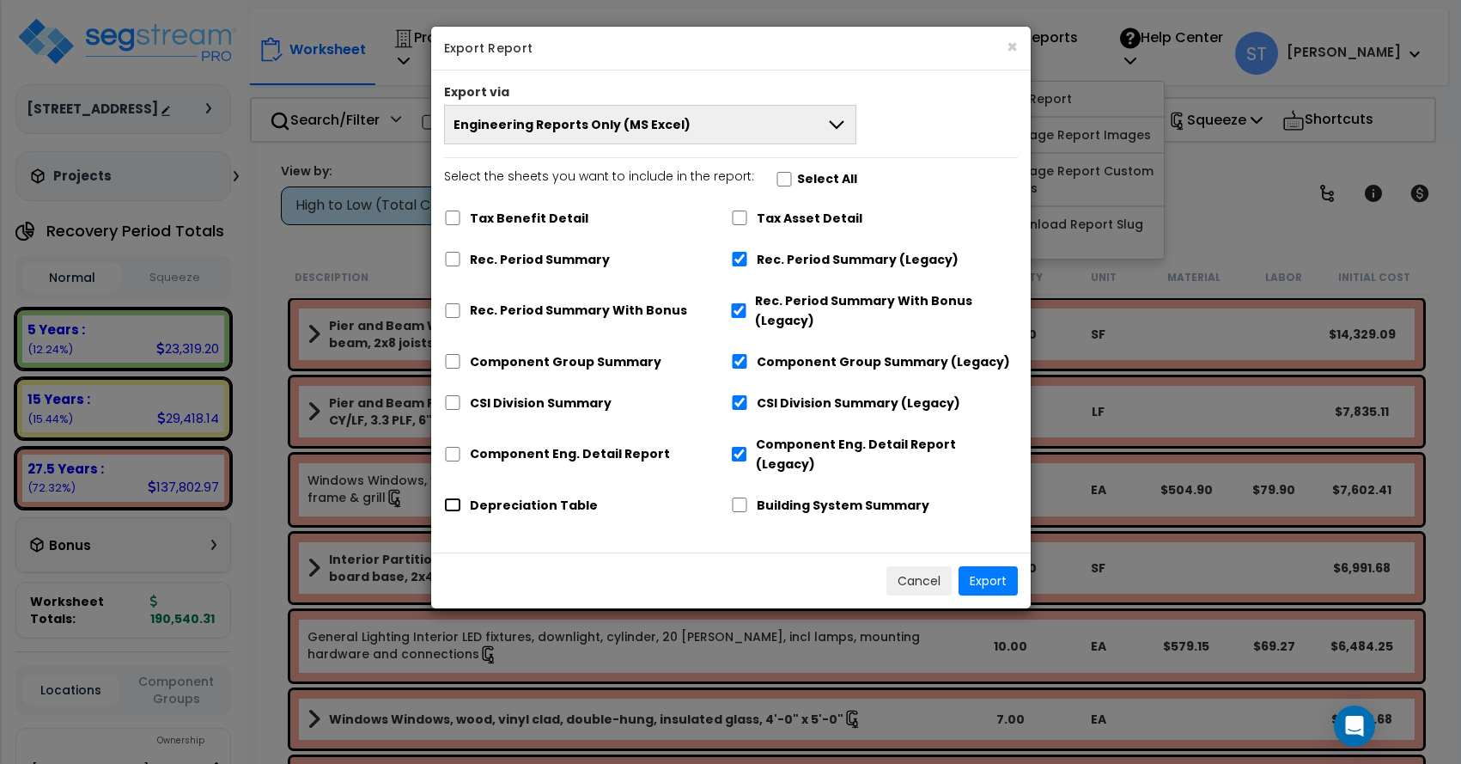
click at [451, 497] on input "Depreciation Table" at bounding box center [452, 504] width 17 height 15
checkbox input "true"
click at [999, 566] on button "Export" at bounding box center [988, 580] width 59 height 29
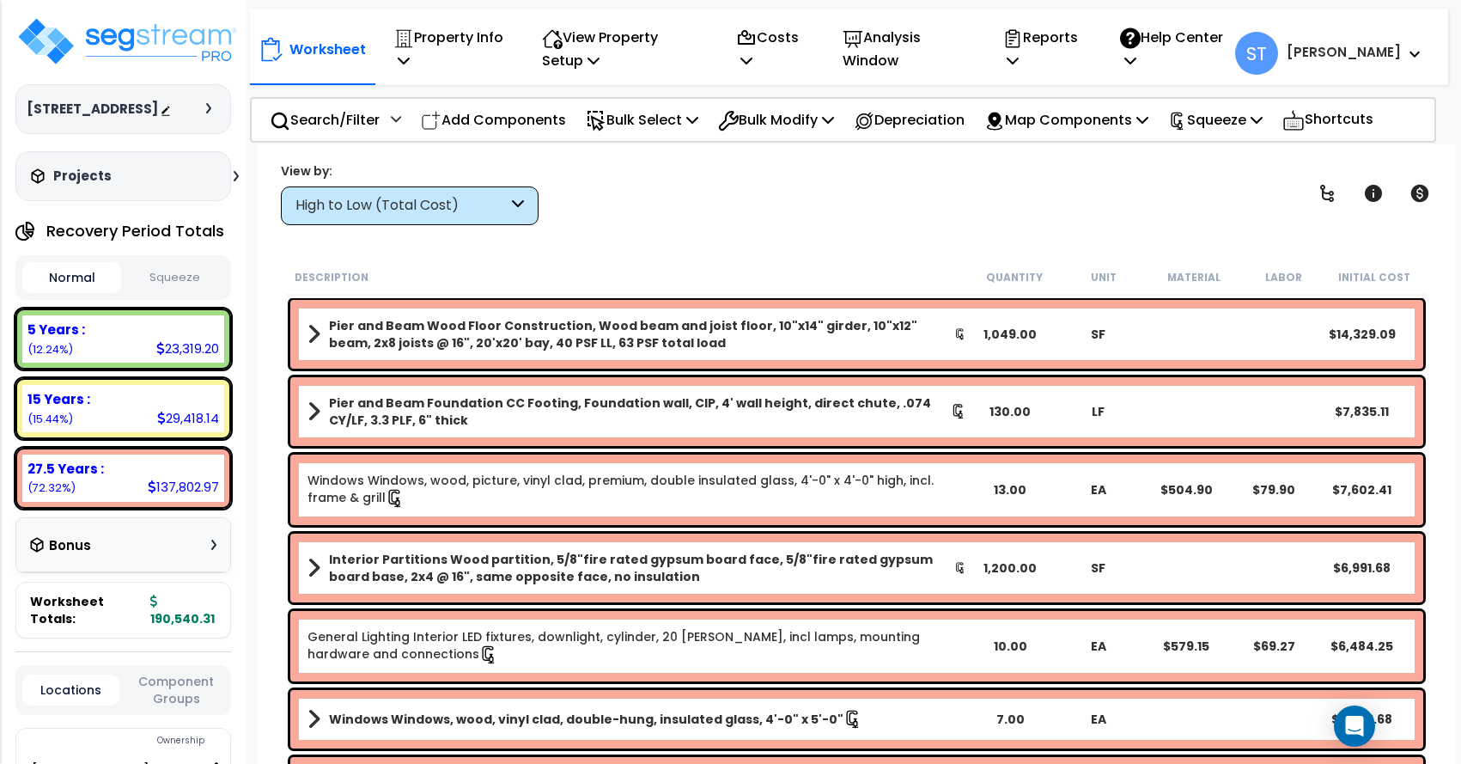
click at [418, 257] on div "Worksheet Property Info Property Setup Add Property Unit Template property Clon…" at bounding box center [857, 526] width 1199 height 764
click at [434, 29] on p "Property Info" at bounding box center [449, 49] width 112 height 46
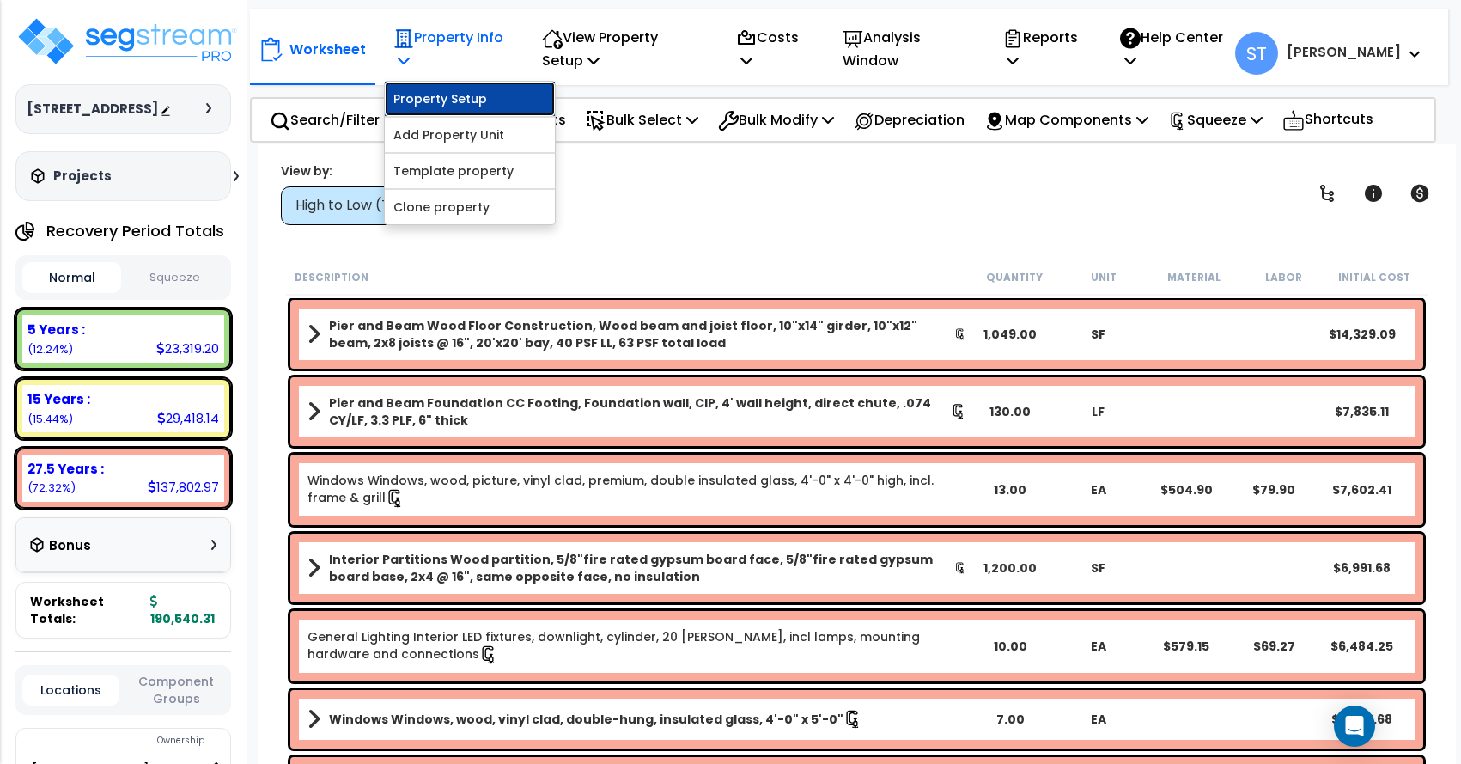
click at [448, 88] on link "Property Setup" at bounding box center [470, 99] width 170 height 34
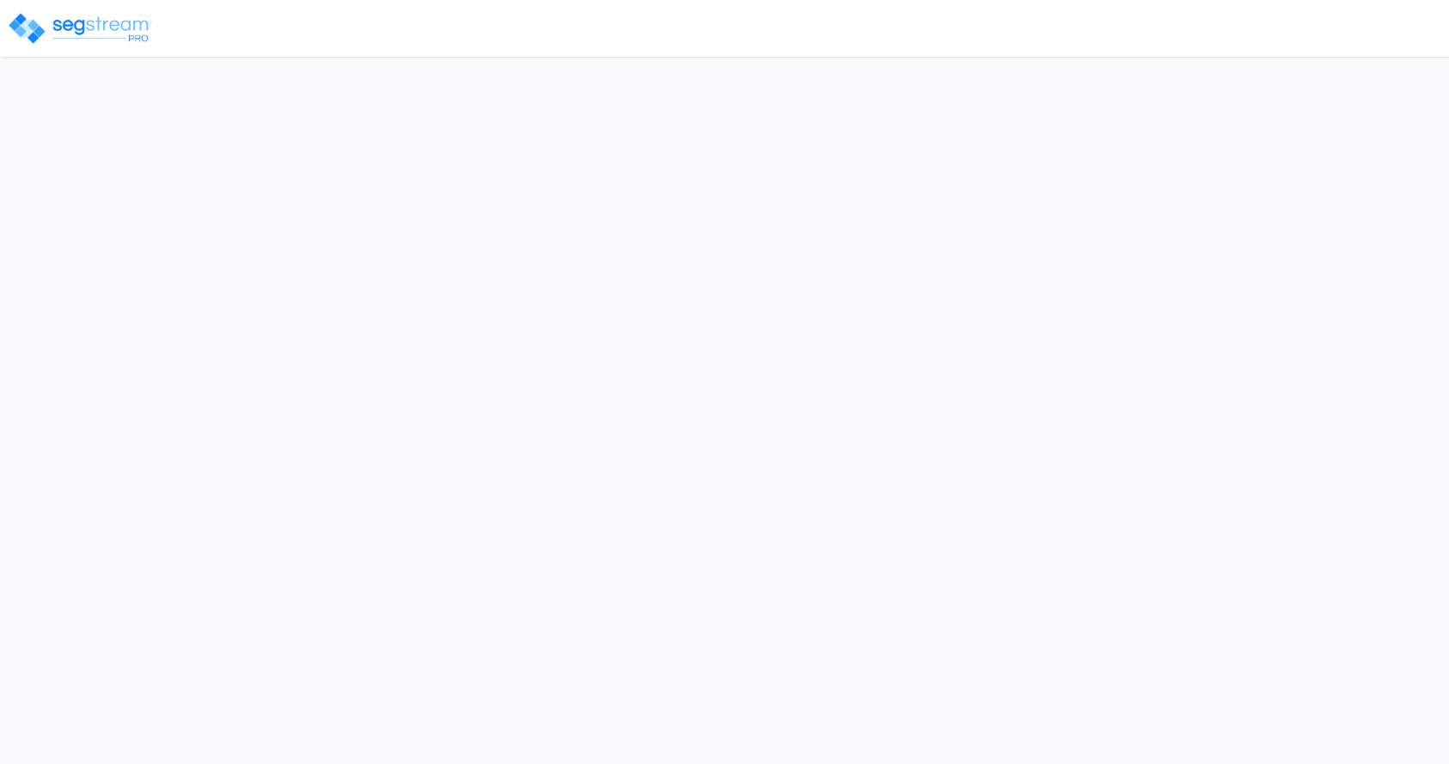
select select "2023"
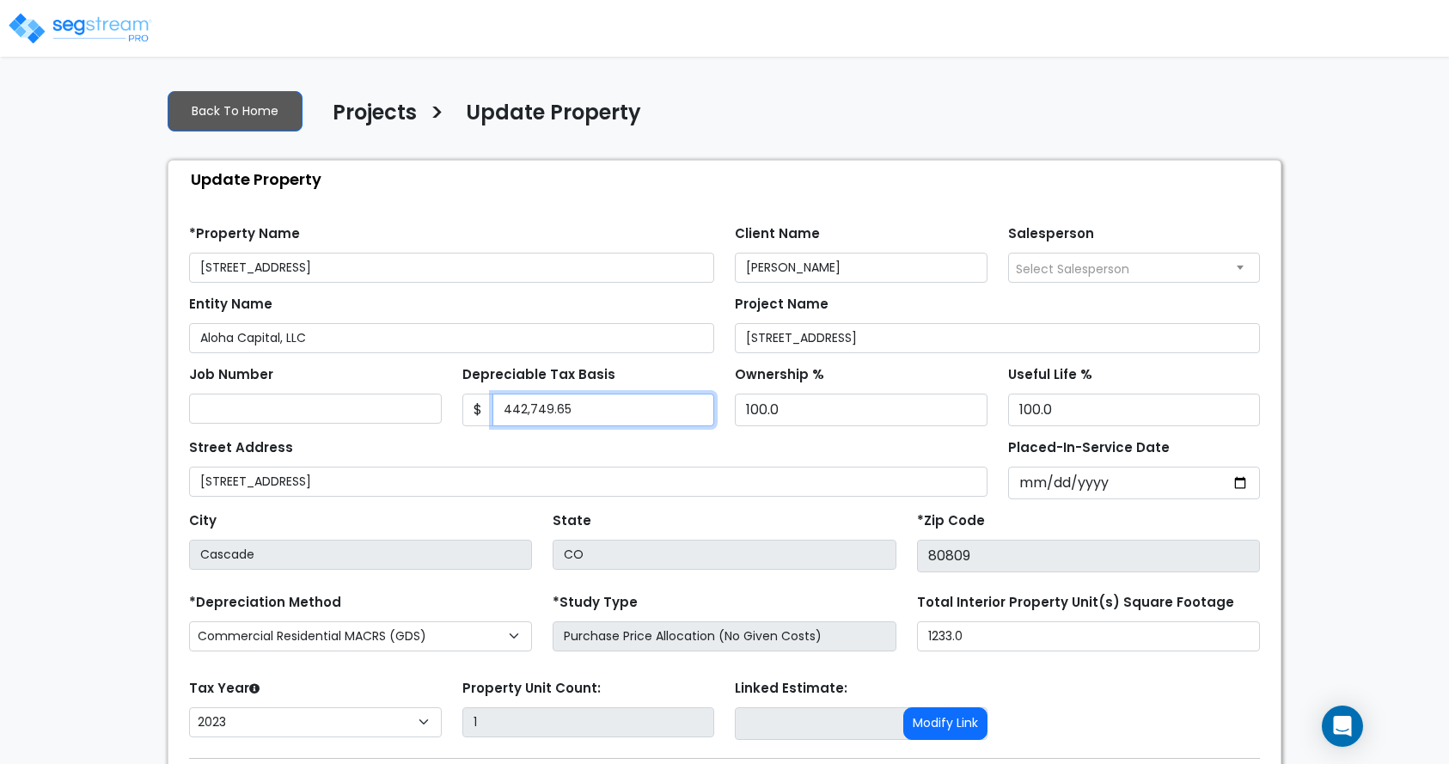
drag, startPoint x: 584, startPoint y: 412, endPoint x: 446, endPoint y: 418, distance: 138.4
click at [446, 418] on div "Job Number Depreciable Tax Basis $ 442,749.65 Ownership %" at bounding box center [724, 389] width 1091 height 73
click at [95, 176] on div "We are Building your Property. So please grab a coffee and let us do the heavy …" at bounding box center [724, 478] width 1449 height 804
drag, startPoint x: 583, startPoint y: 412, endPoint x: 363, endPoint y: 394, distance: 220.7
click at [363, 394] on div "Job Number Depreciable Tax Basis $ 442,749.65 Ownership %" at bounding box center [724, 389] width 1091 height 73
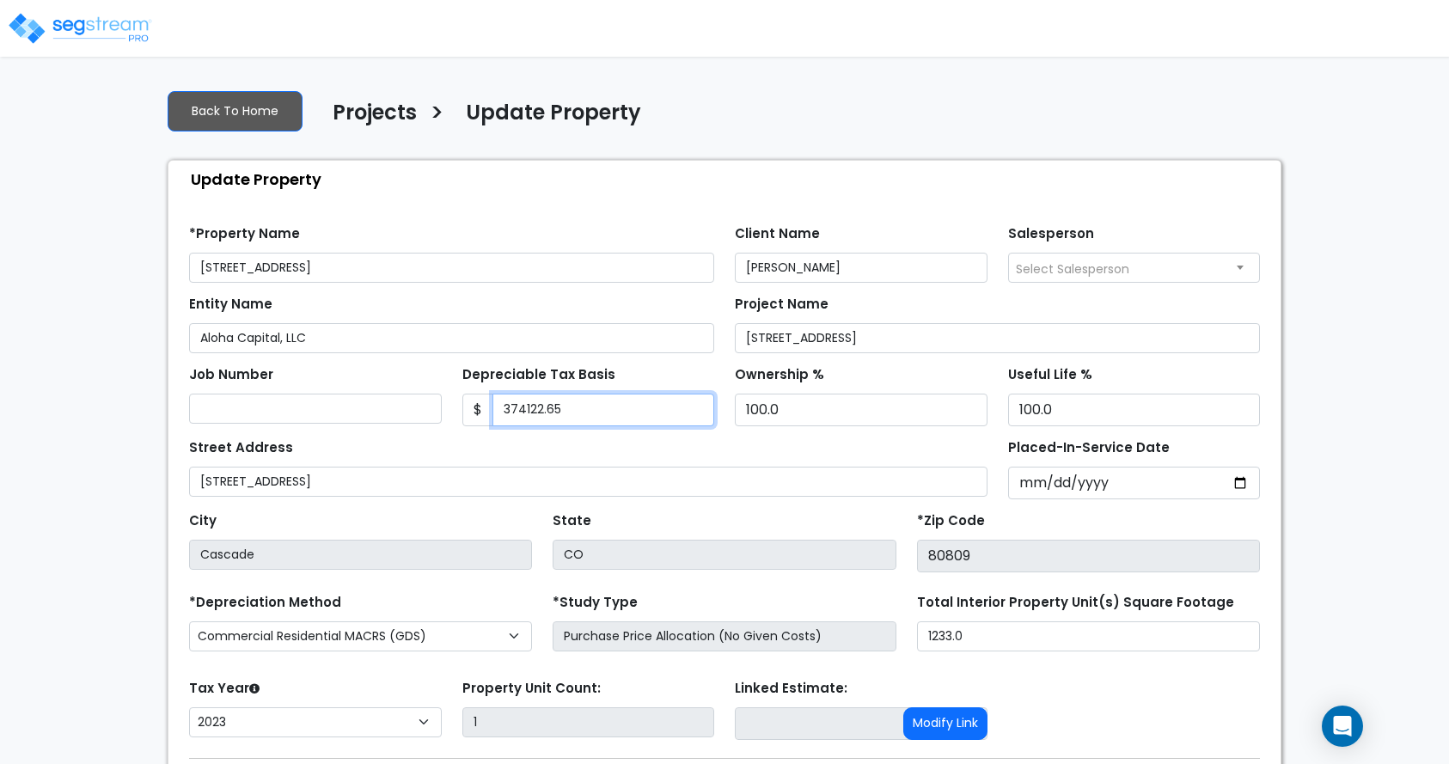
type input "374122.65"
click at [343, 448] on div "Street Address 4620 Fountain Ave" at bounding box center [588, 466] width 798 height 62
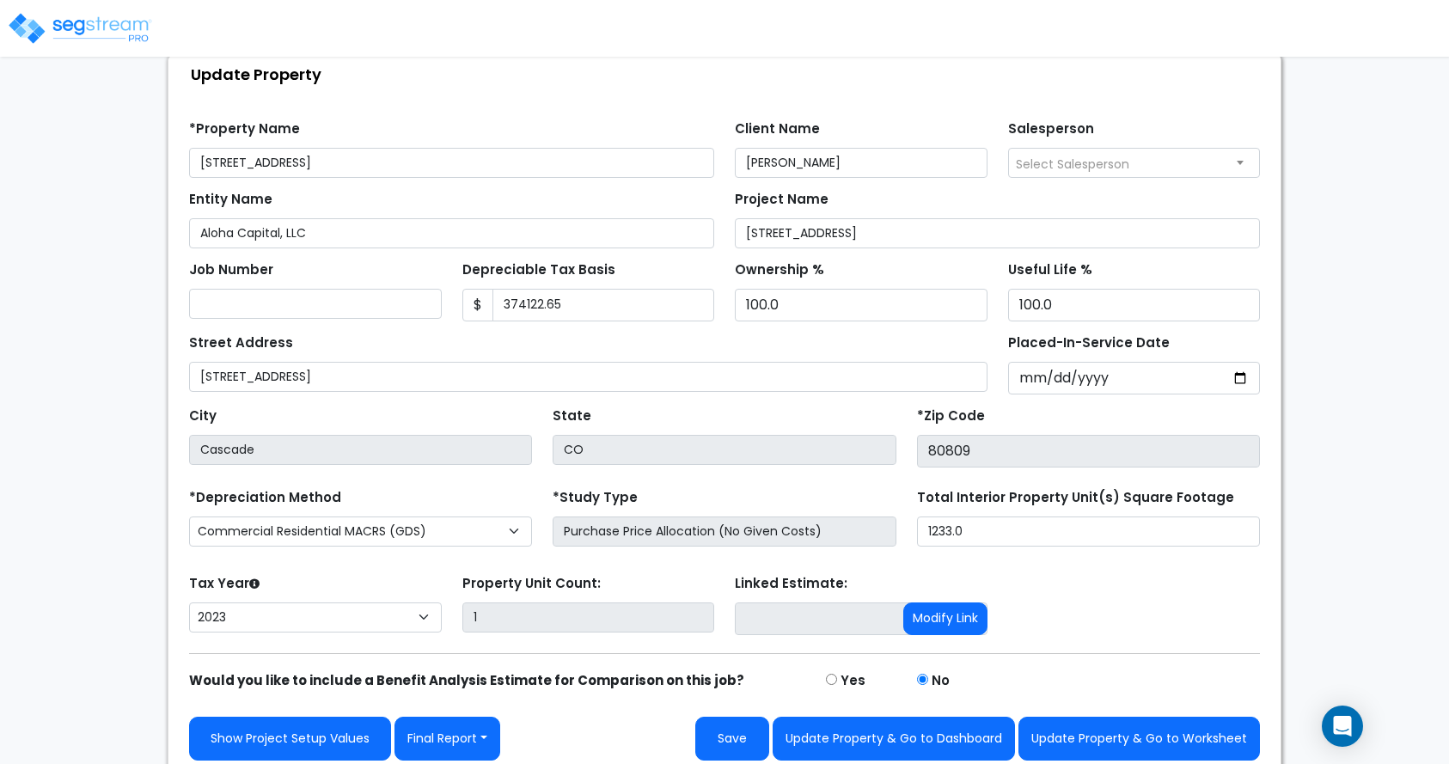
scroll to position [116, 0]
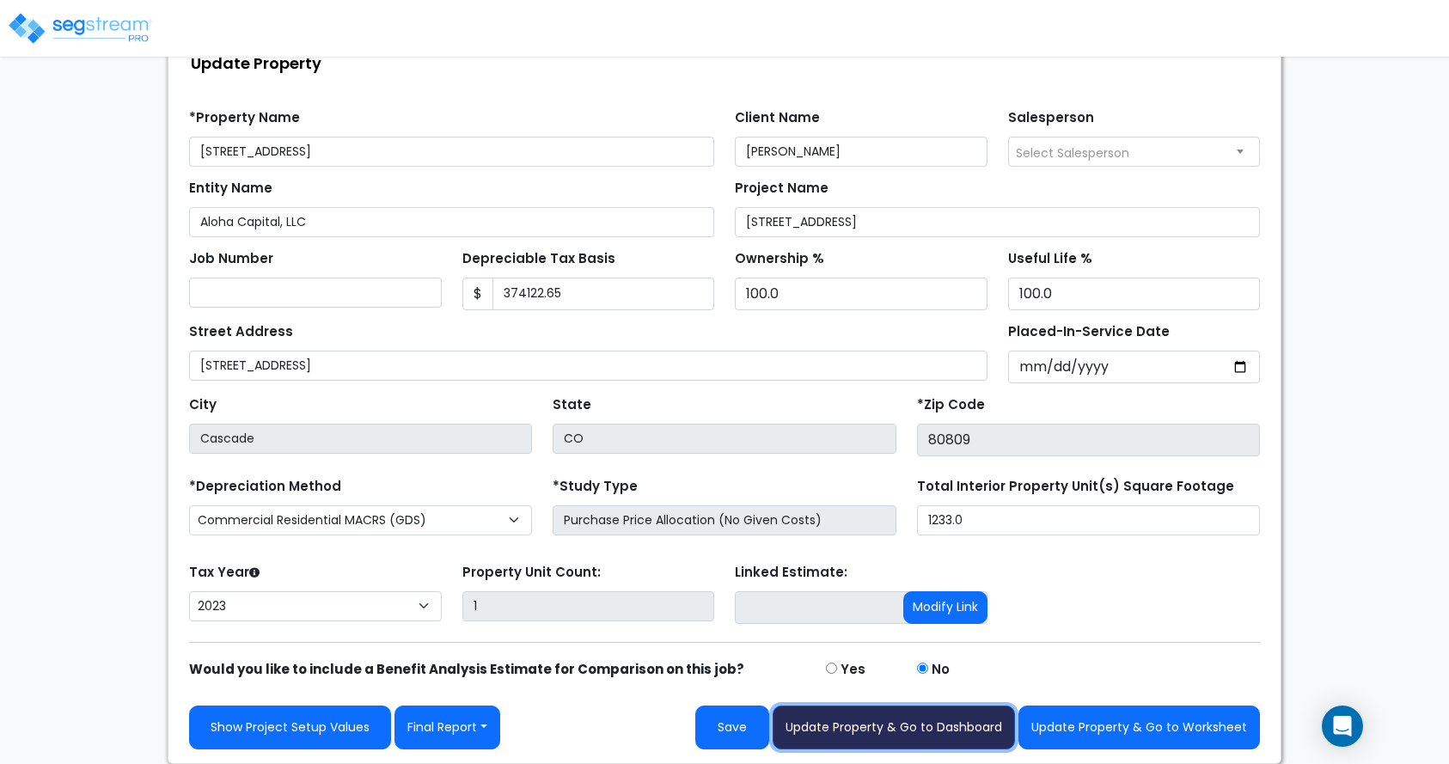
click at [804, 725] on button "Update Property & Go to Dashboard" at bounding box center [893, 727] width 242 height 44
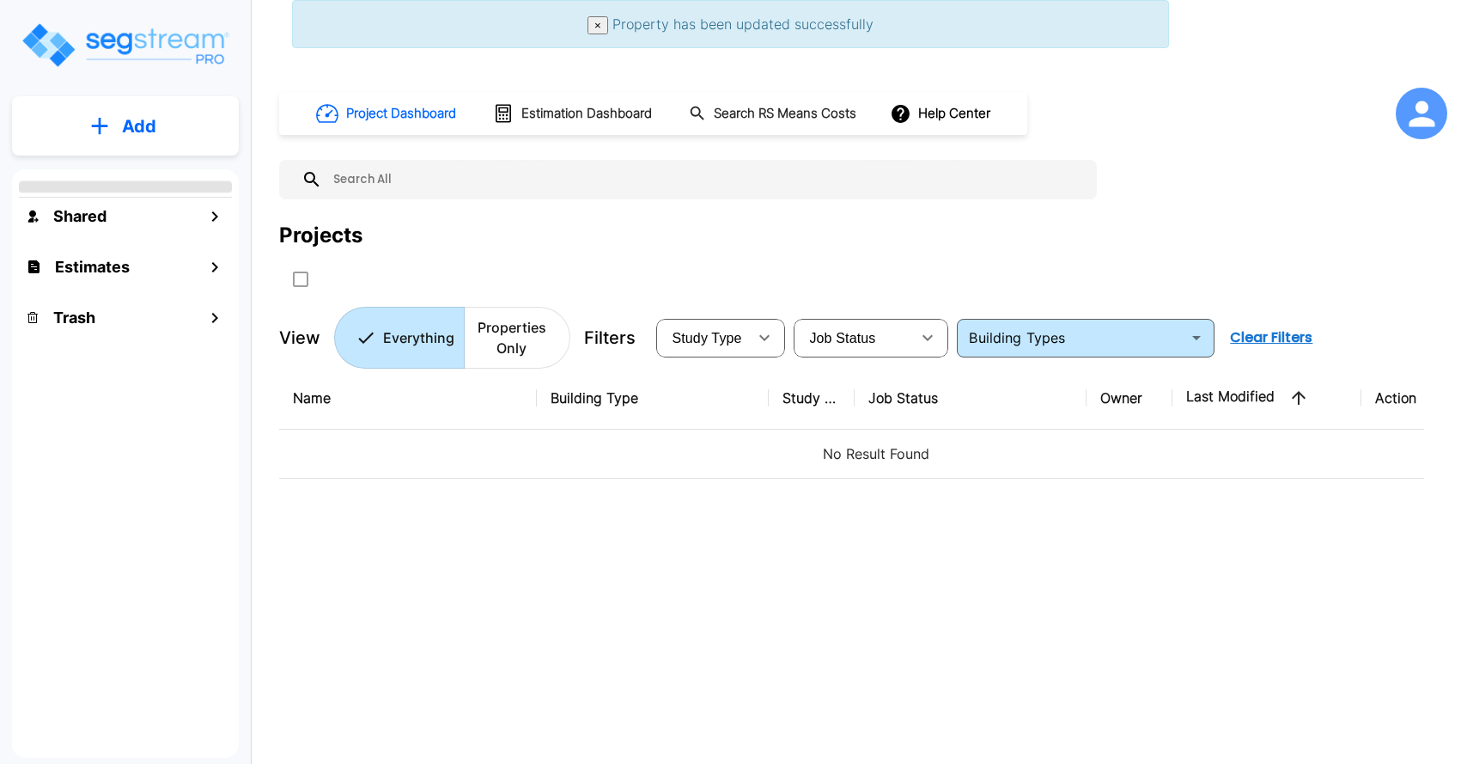
type input "Single Family Home"
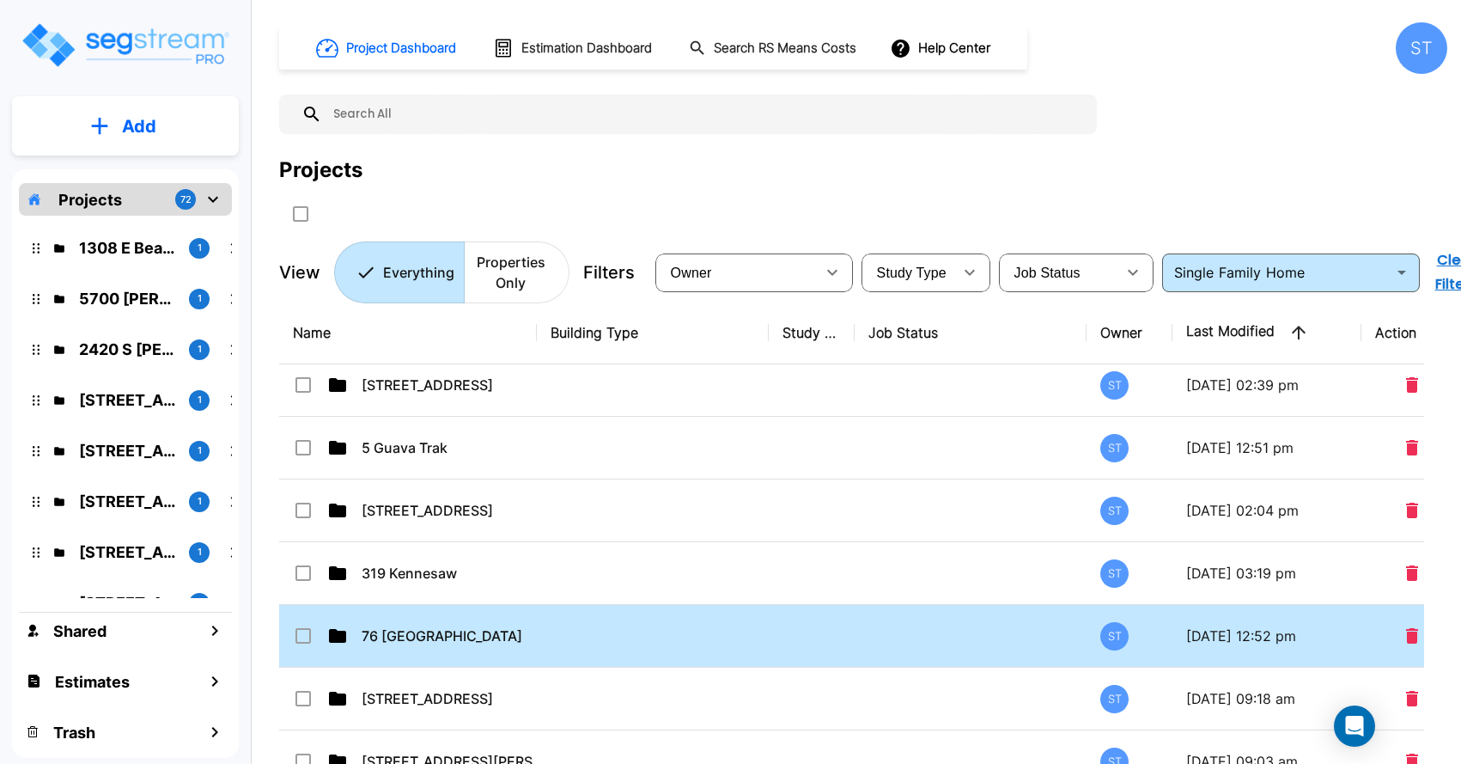
scroll to position [1461, 0]
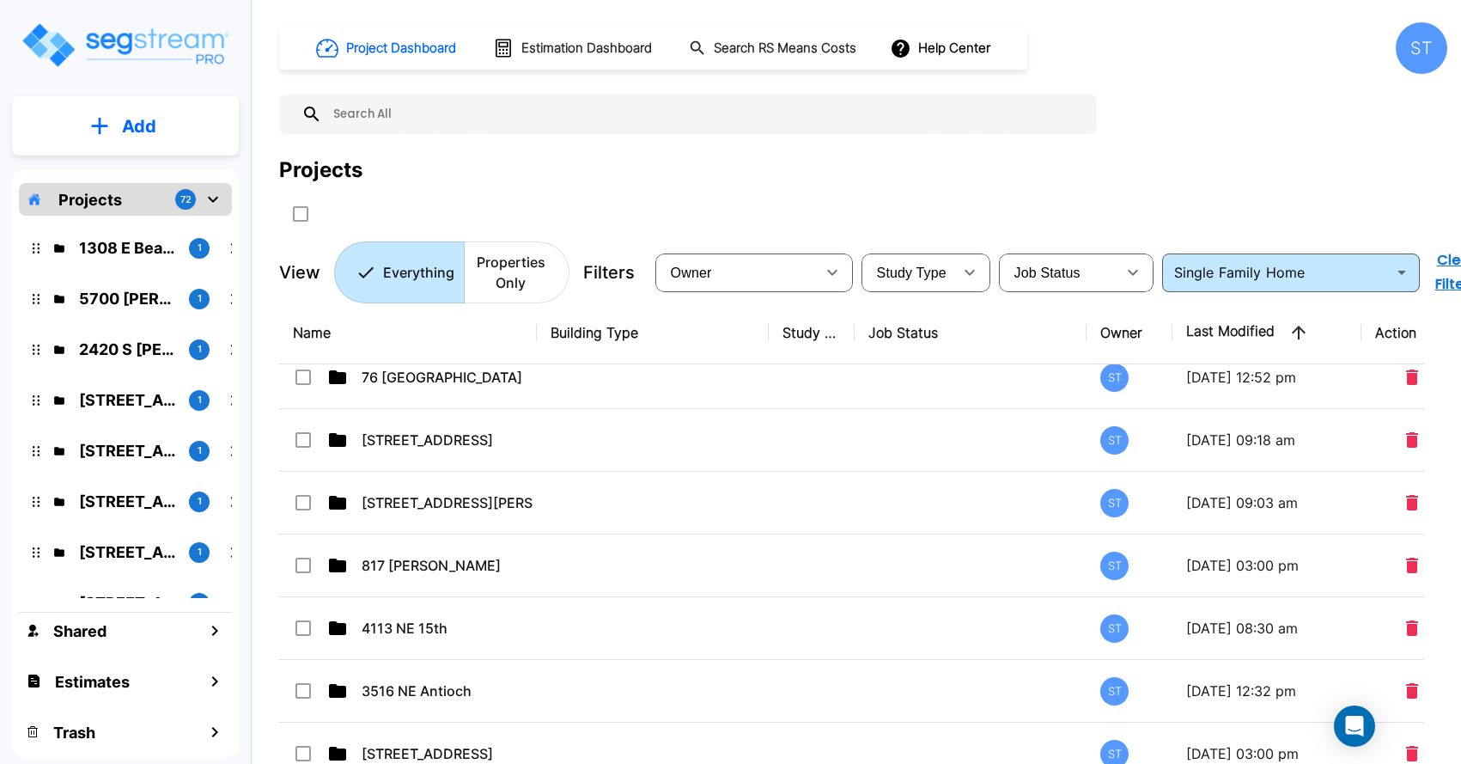
click at [363, 110] on input "text" at bounding box center [705, 115] width 766 height 40
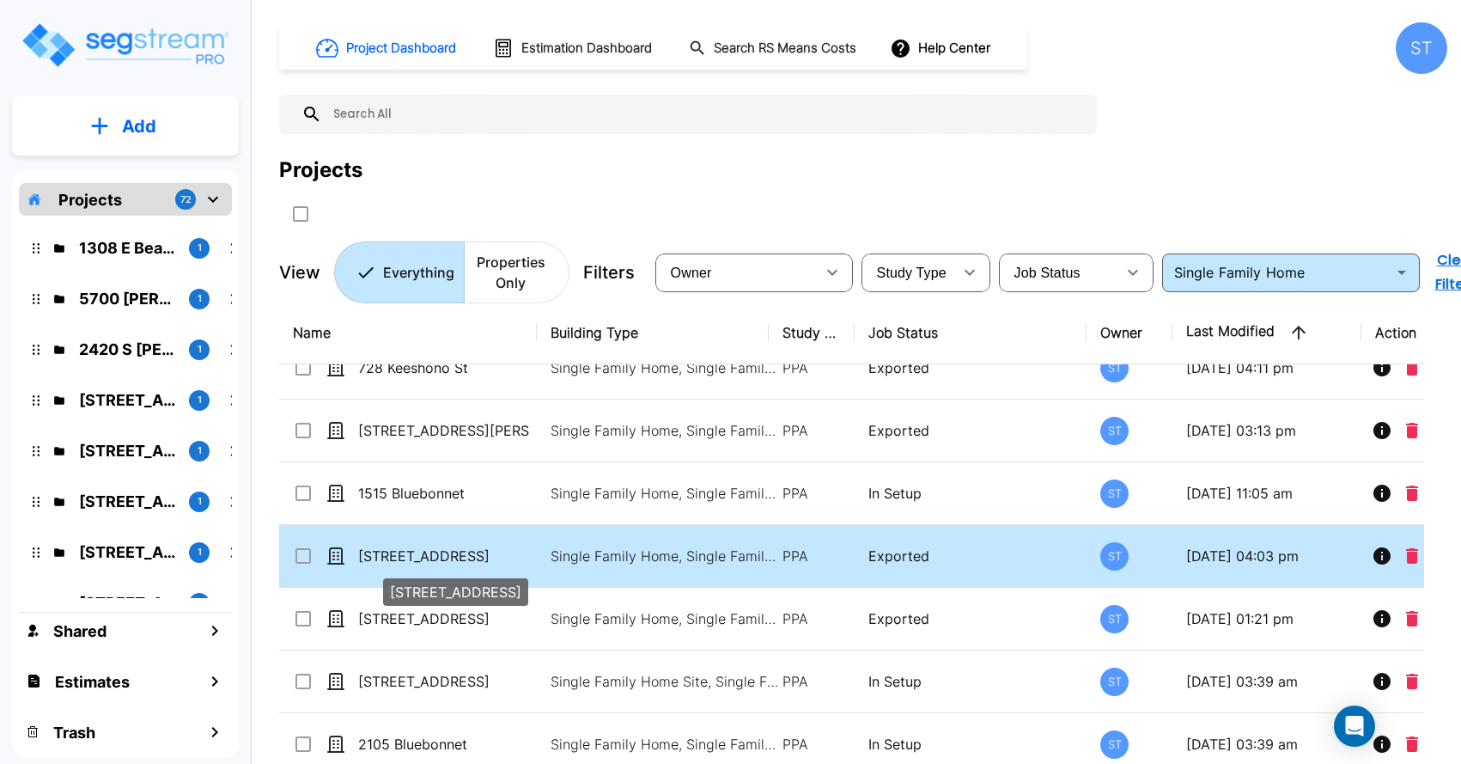
scroll to position [5736, 0]
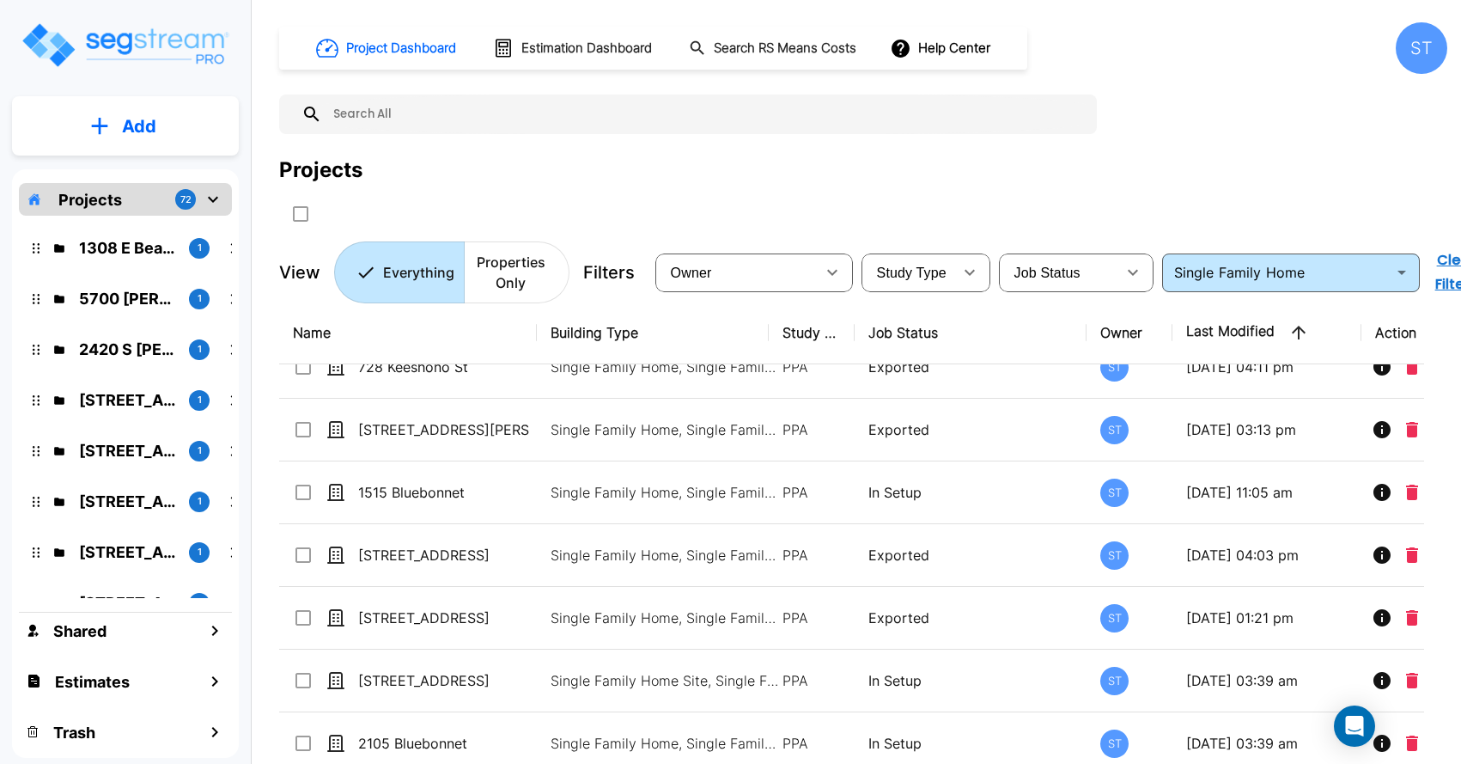
click at [497, 115] on input "text" at bounding box center [705, 115] width 766 height 40
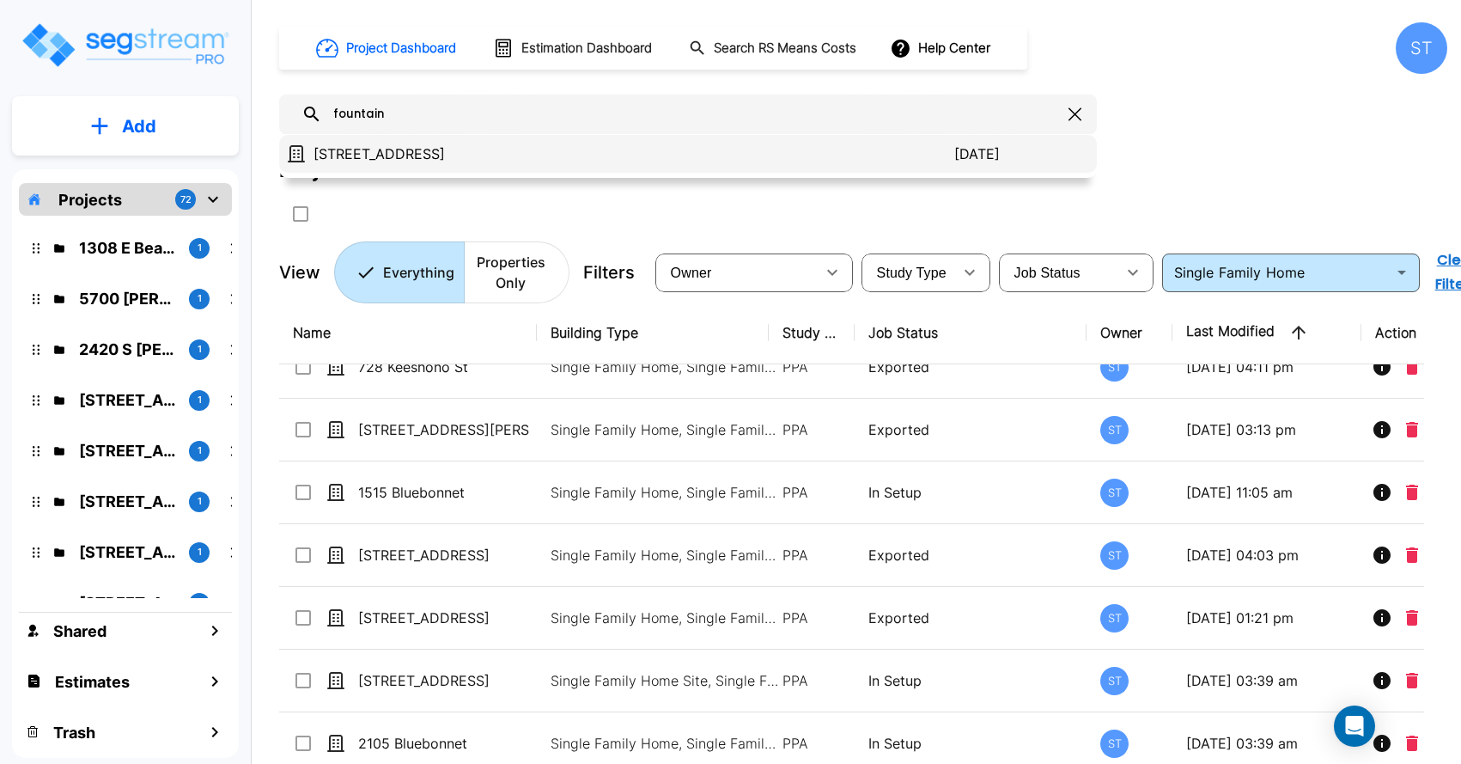
type input "fountain"
click at [415, 161] on p "[STREET_ADDRESS]" at bounding box center [634, 153] width 641 height 21
click at [414, 155] on p "[STREET_ADDRESS]" at bounding box center [634, 153] width 641 height 21
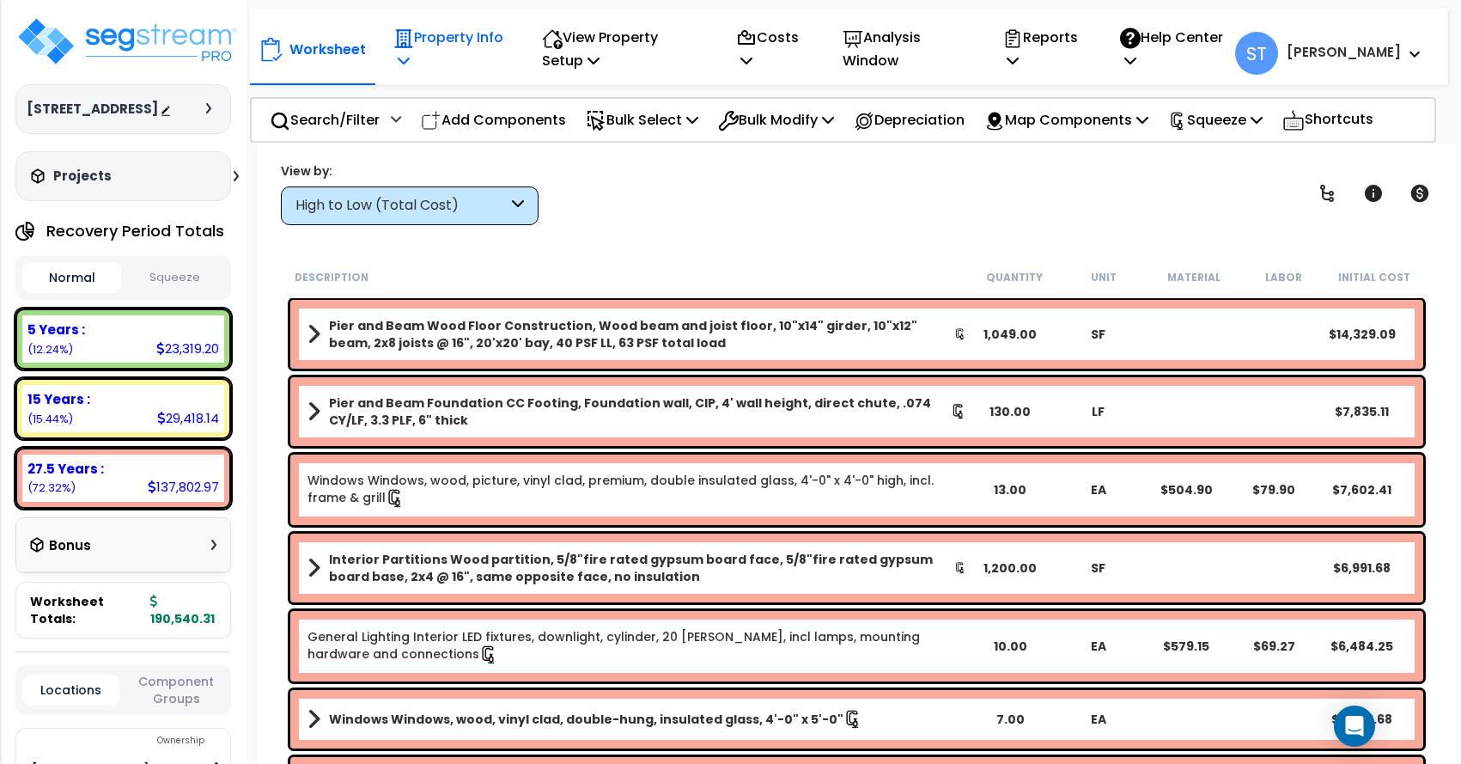
click at [454, 32] on p "Property Info" at bounding box center [449, 49] width 112 height 46
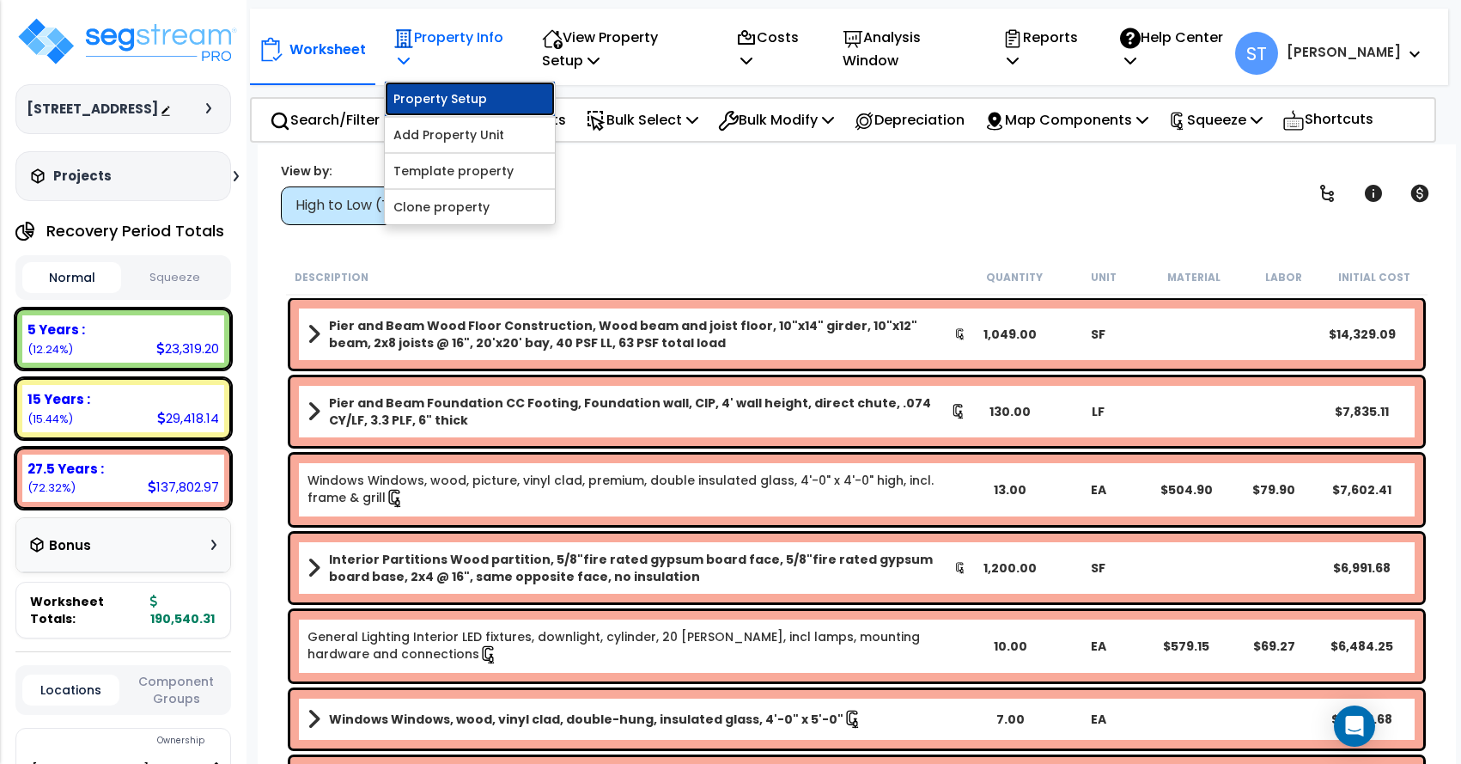
click at [472, 93] on link "Property Setup" at bounding box center [470, 99] width 170 height 34
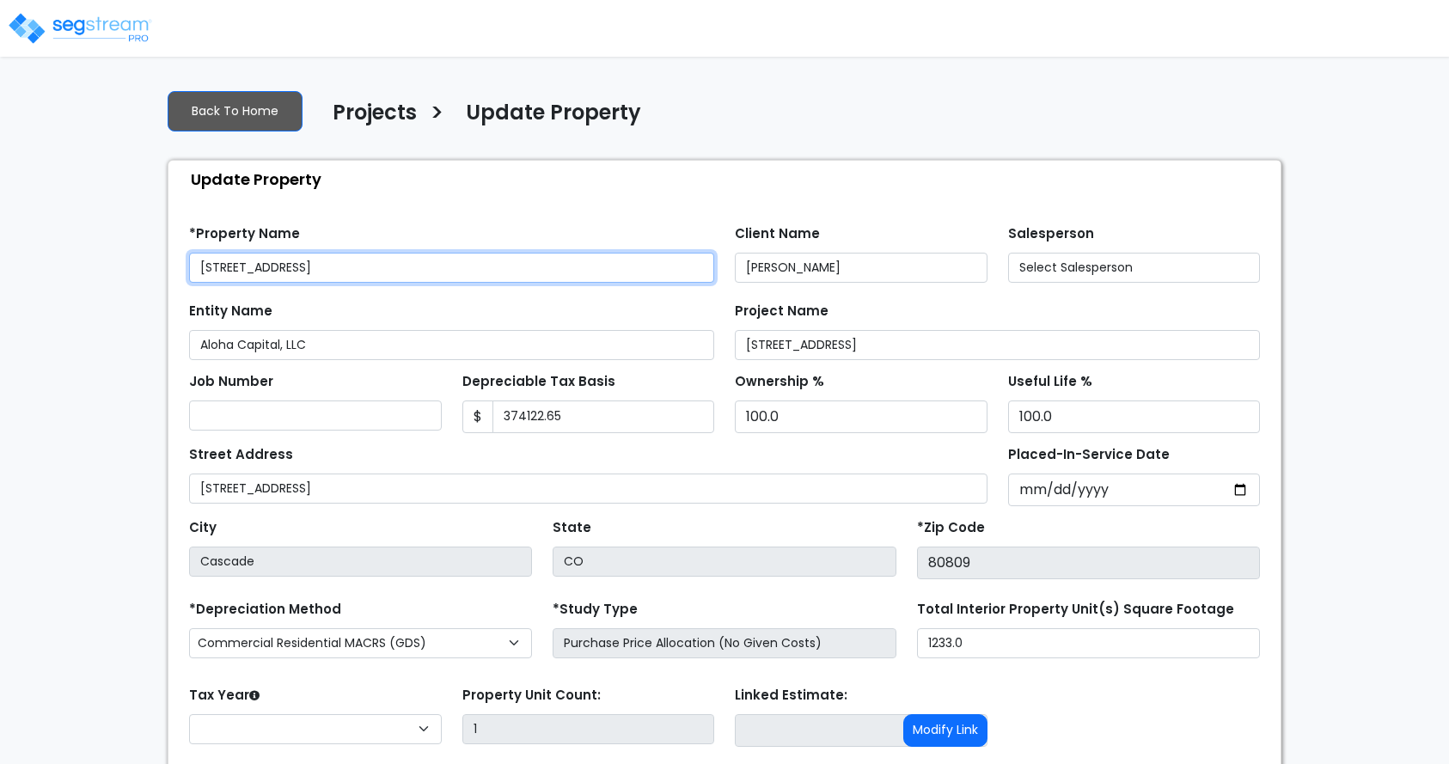
type input "374,122.65"
select select "2023"
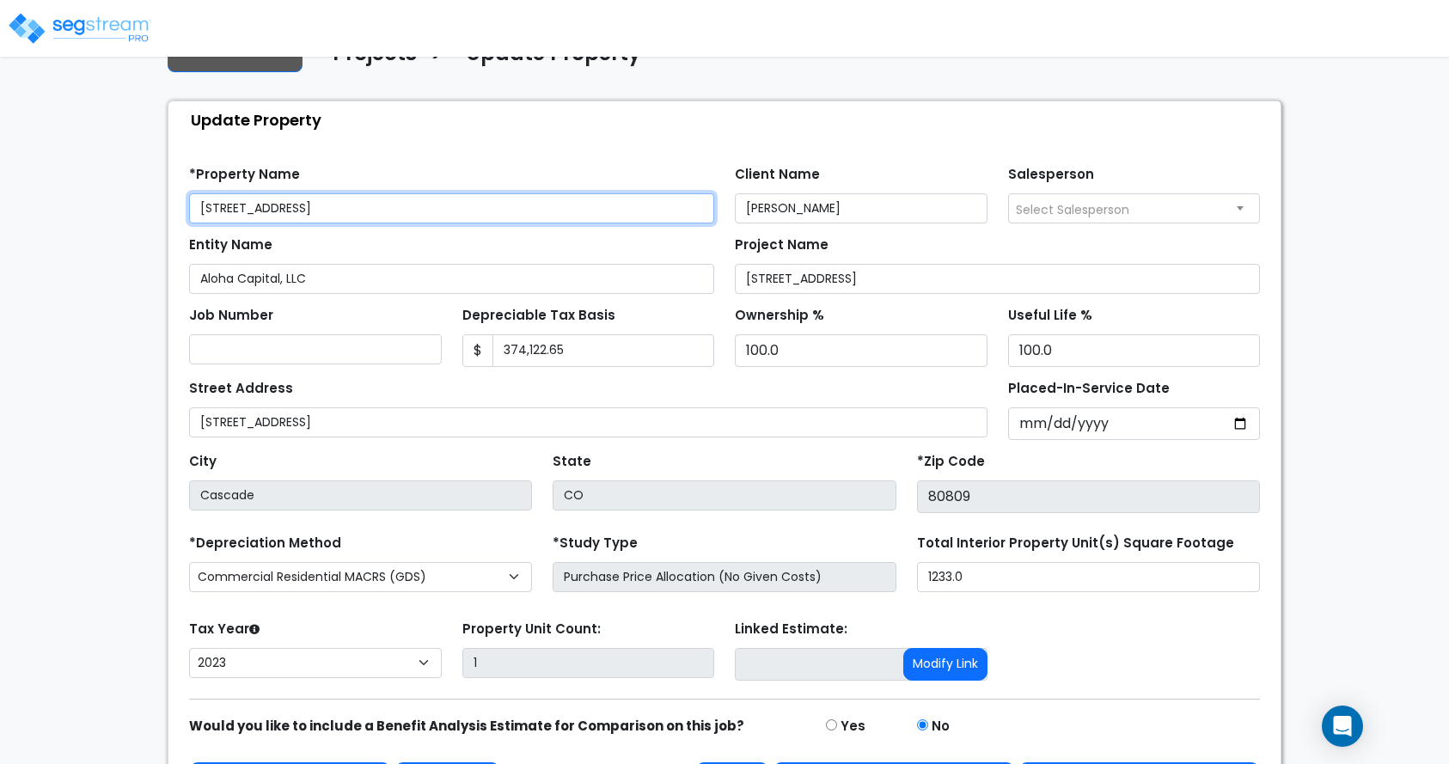
scroll to position [116, 0]
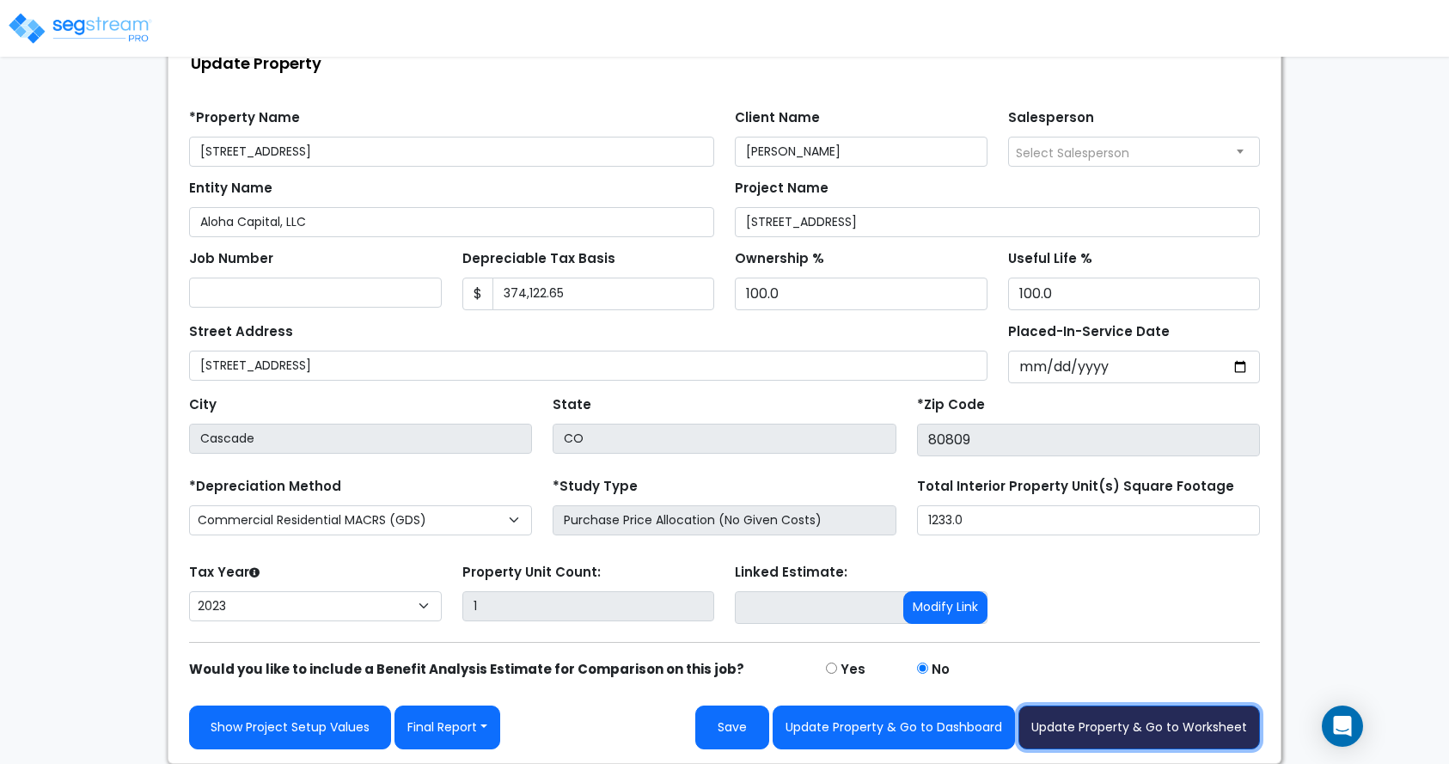
click at [1059, 728] on button "Update Property & Go to Worksheet" at bounding box center [1138, 727] width 241 height 44
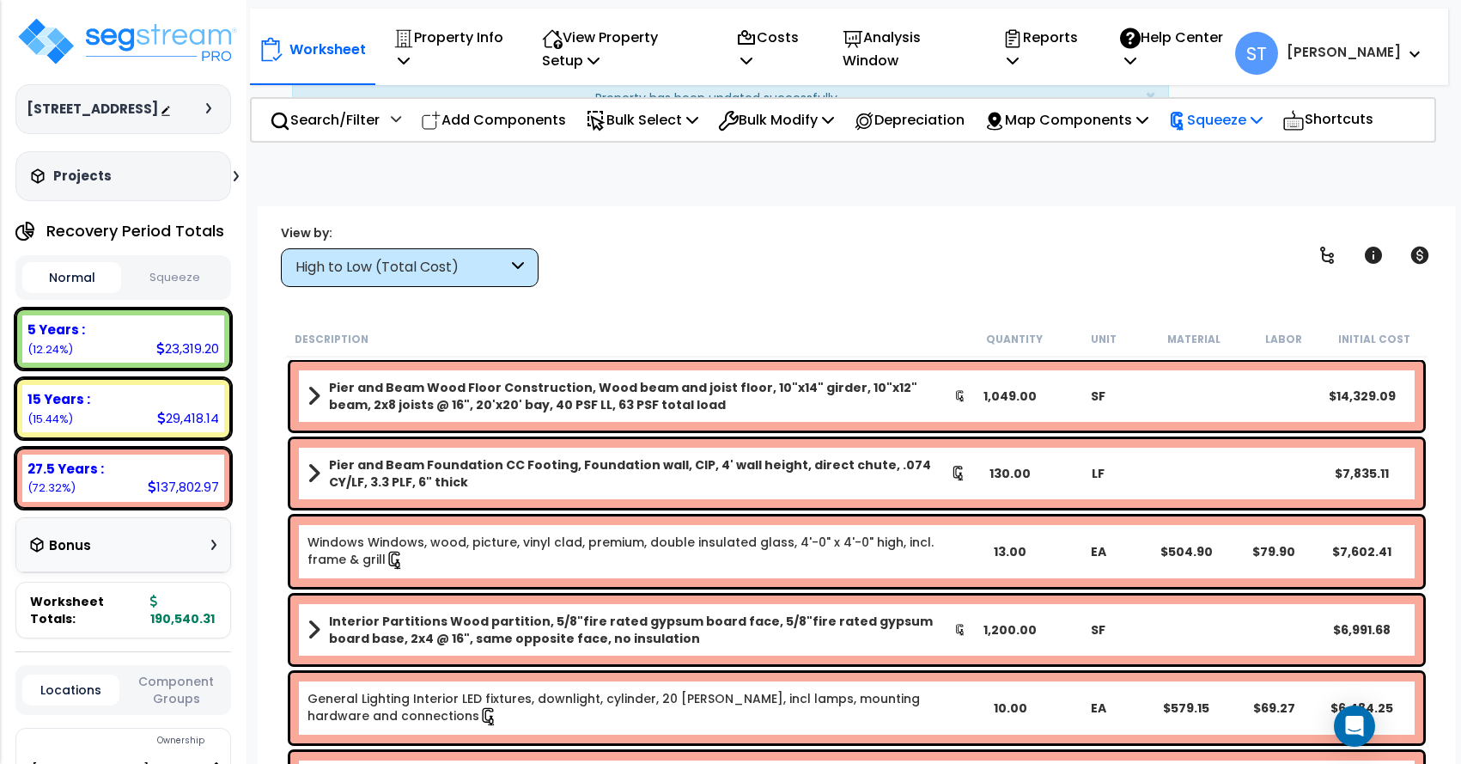
click at [1221, 116] on p "Squeeze" at bounding box center [1215, 119] width 95 height 23
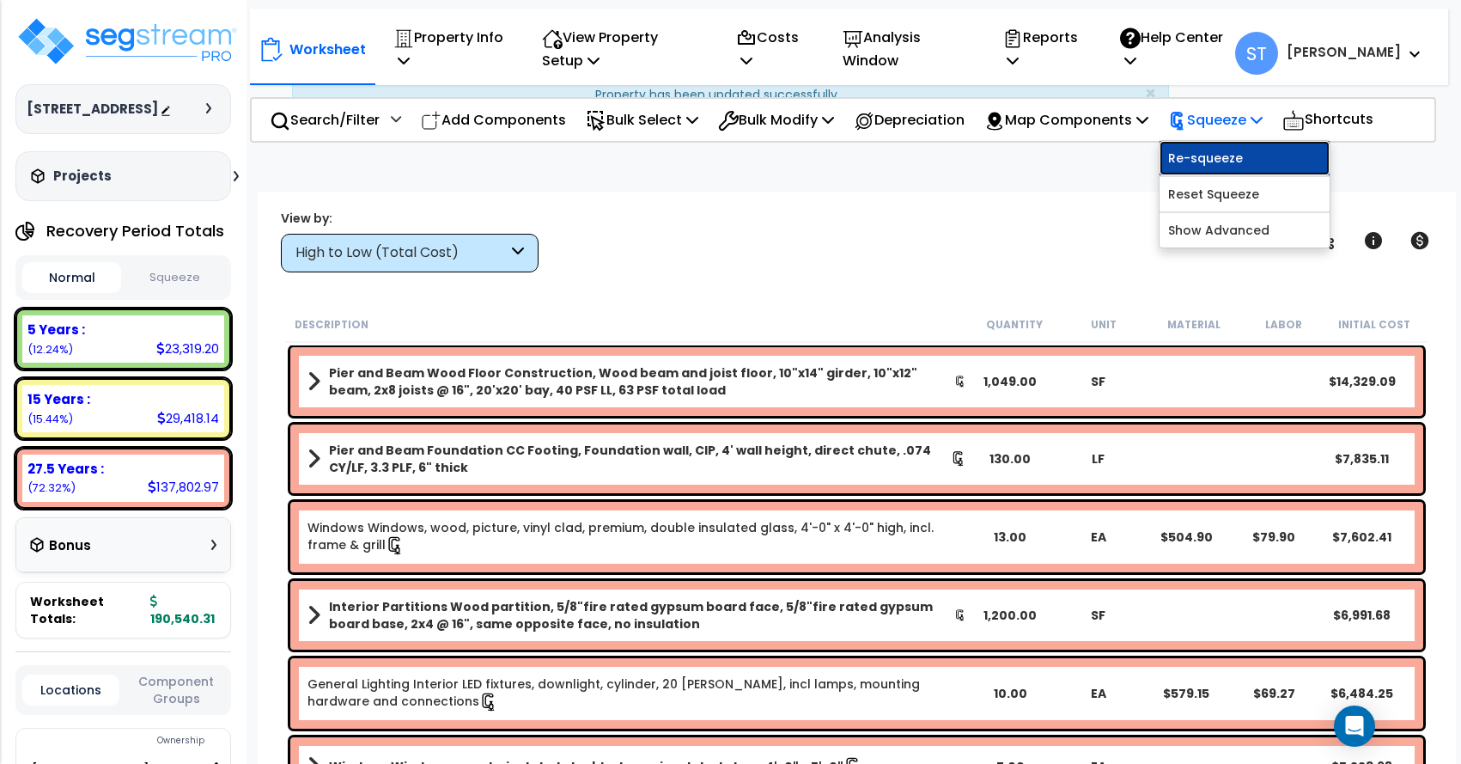
click at [1229, 156] on link "Re-squeeze" at bounding box center [1245, 158] width 170 height 34
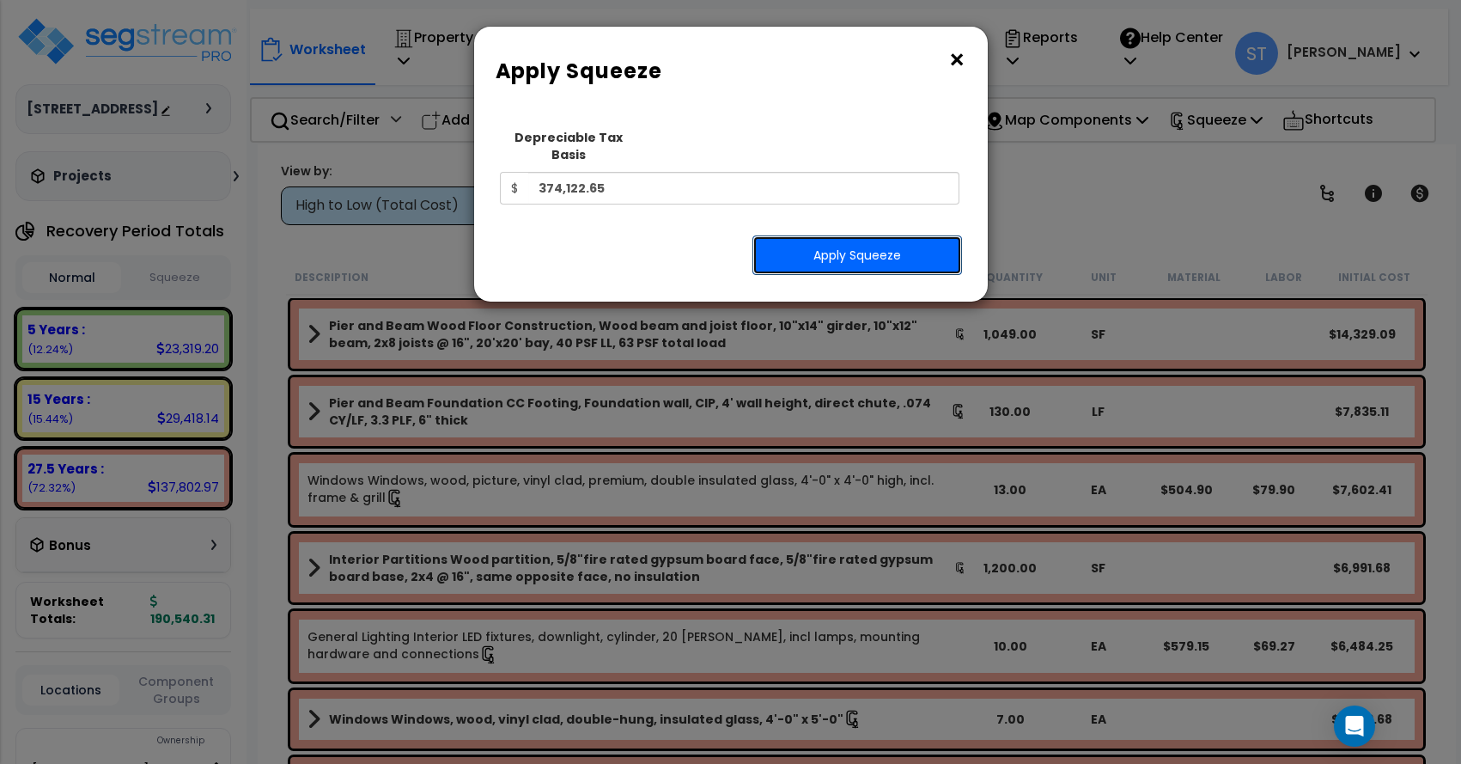
click at [841, 237] on button "Apply Squeeze" at bounding box center [858, 255] width 210 height 40
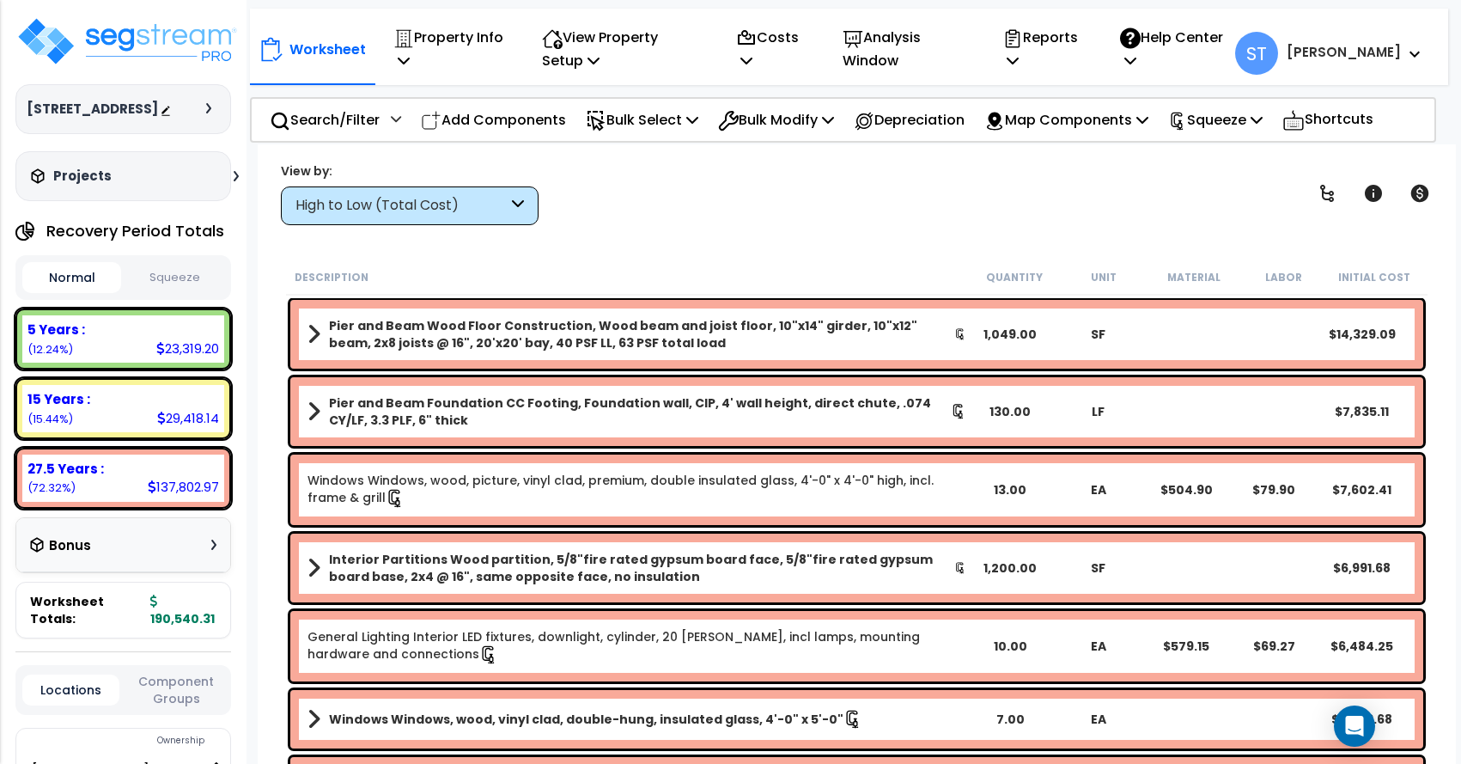
click at [162, 271] on button "Squeeze" at bounding box center [174, 278] width 99 height 30
